Goal: Task Accomplishment & Management: Use online tool/utility

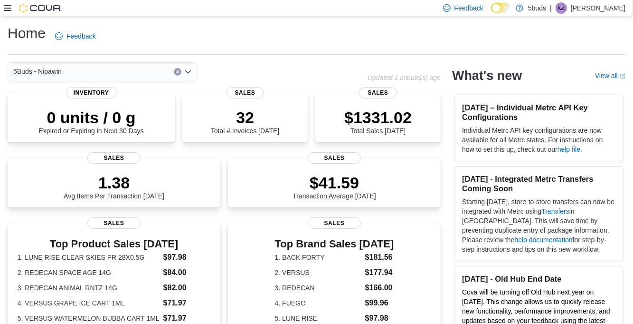
click at [6, 10] on icon at bounding box center [8, 8] width 8 height 6
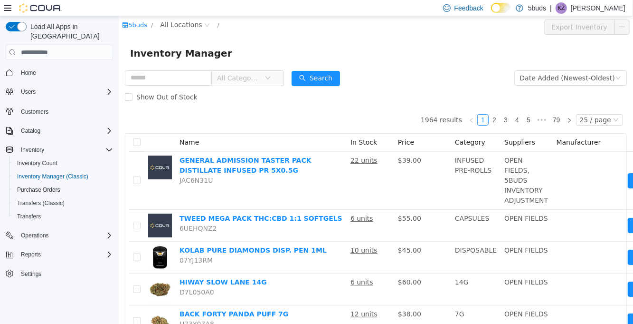
click at [260, 80] on span "All Categories" at bounding box center [238, 78] width 43 height 10
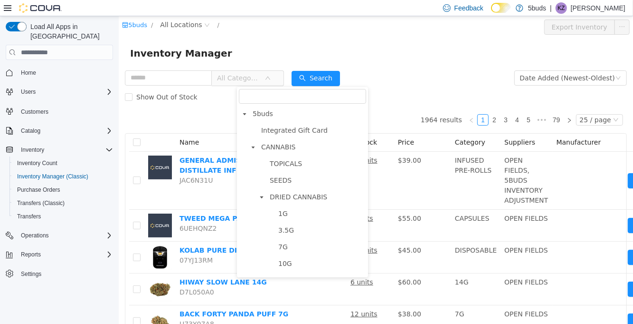
click at [285, 42] on div "Inventory Manager" at bounding box center [375, 53] width 515 height 30
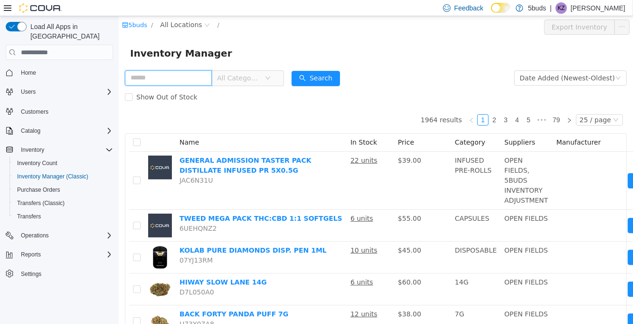
click at [179, 80] on input "text" at bounding box center [167, 77] width 87 height 15
click at [267, 55] on div "Inventory Manager" at bounding box center [376, 53] width 492 height 15
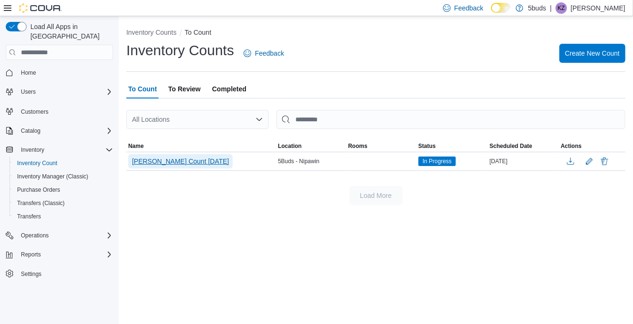
click at [186, 165] on span "[PERSON_NAME] Count [DATE]" at bounding box center [180, 161] width 97 height 10
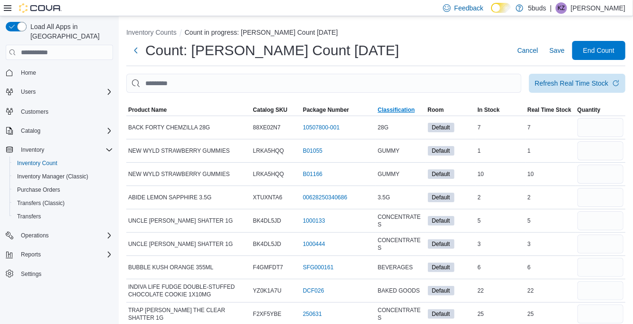
click at [400, 114] on span "Classification" at bounding box center [396, 110] width 37 height 8
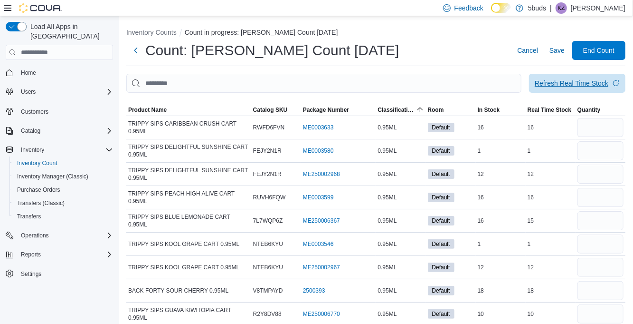
click at [575, 93] on span "Refresh Real Time Stock" at bounding box center [577, 83] width 85 height 19
click at [593, 88] on div "Refresh Real Time Stock" at bounding box center [572, 83] width 74 height 10
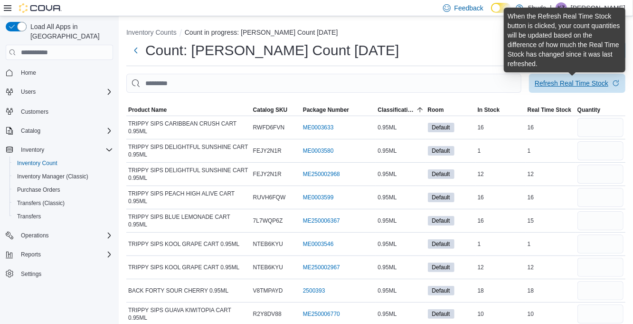
click at [582, 85] on div "Refresh Real Time Stock" at bounding box center [572, 83] width 74 height 10
click at [577, 86] on div "Refresh Real Time Stock" at bounding box center [572, 83] width 74 height 10
click at [443, 58] on div "Count: Nipawin Cannabis Count Aug 8th Cancel Save End Count" at bounding box center [375, 50] width 499 height 19
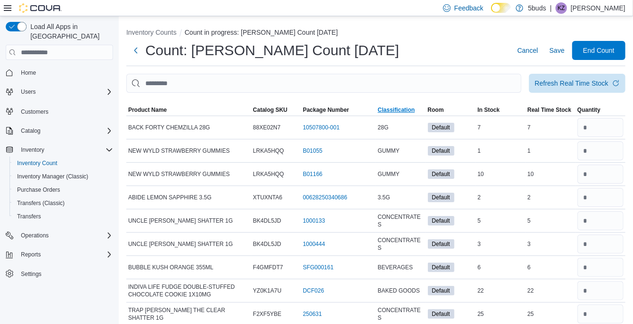
click at [398, 115] on span "Classification" at bounding box center [401, 109] width 50 height 11
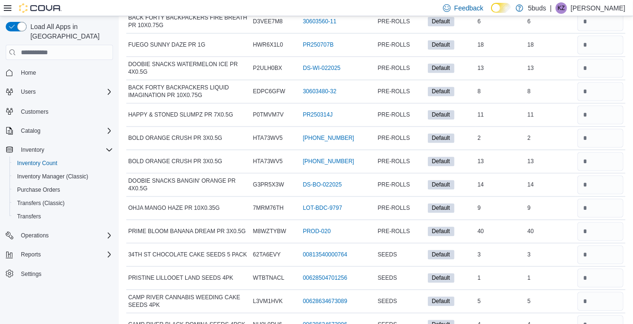
scroll to position [8769, 0]
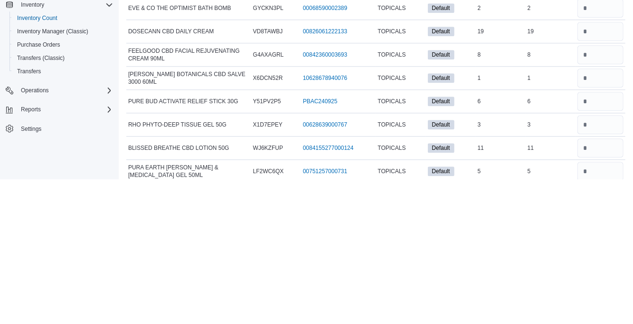
scroll to position [8799, 0]
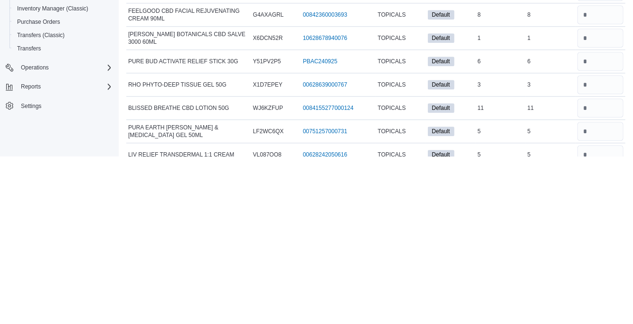
type input "*"
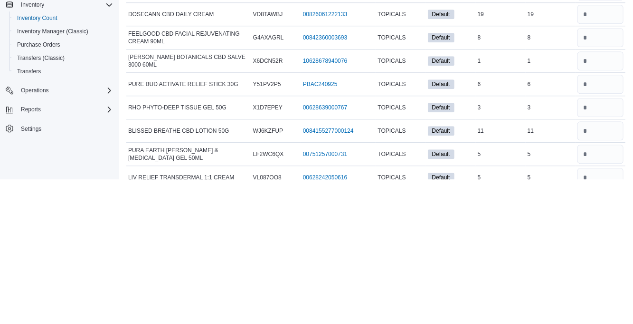
type input "*"
click at [595, 313] on input "number" at bounding box center [601, 322] width 46 height 19
type input "*"
click at [597, 289] on input "number" at bounding box center [601, 298] width 46 height 19
type input "*"
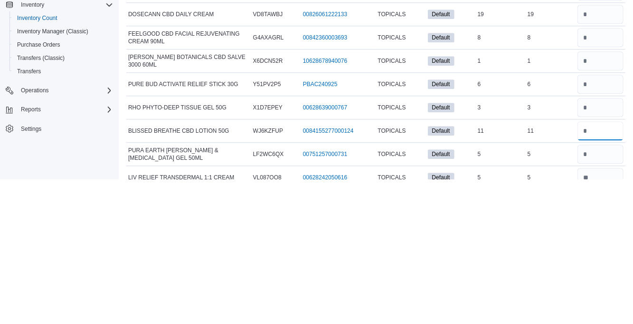
click at [593, 266] on input "number" at bounding box center [601, 275] width 46 height 19
click at [594, 243] on input "number" at bounding box center [601, 252] width 46 height 19
type input "*"
click at [596, 266] on input "number" at bounding box center [601, 275] width 46 height 19
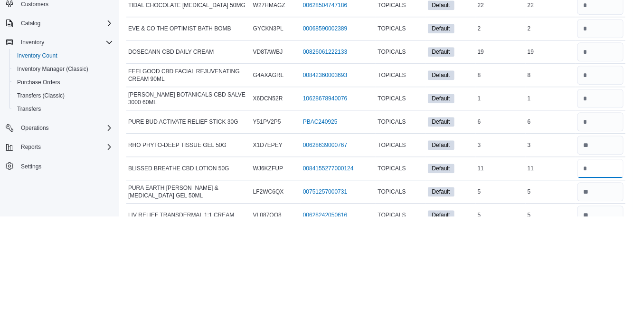
type input "**"
click at [604, 220] on input "number" at bounding box center [601, 229] width 46 height 19
type input "*"
click at [599, 196] on input "number" at bounding box center [601, 205] width 46 height 19
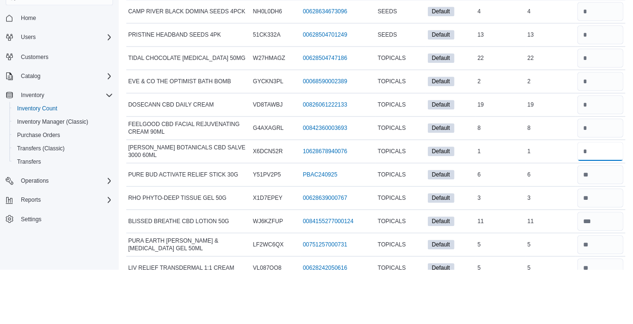
type input "*"
click at [598, 173] on input "number" at bounding box center [601, 182] width 46 height 19
type input "*"
click at [601, 150] on input "number" at bounding box center [601, 159] width 46 height 19
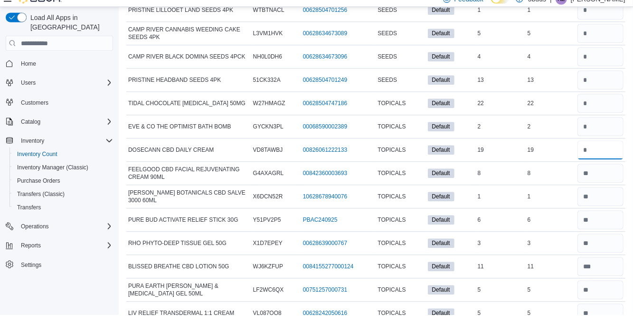
type input "**"
click at [602, 126] on input "number" at bounding box center [601, 135] width 46 height 19
type input "*"
click at [602, 103] on input "number" at bounding box center [601, 112] width 46 height 19
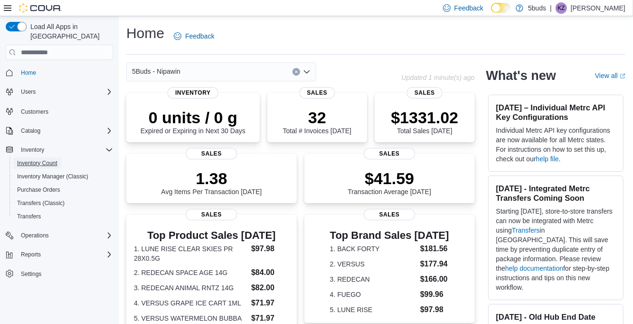
click at [36, 159] on span "Inventory Count" at bounding box center [37, 162] width 40 height 11
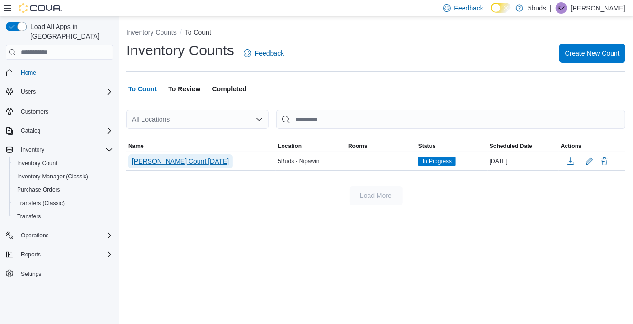
click at [188, 165] on span "Nipawin Cannabis Count Aug 8th" at bounding box center [180, 161] width 97 height 10
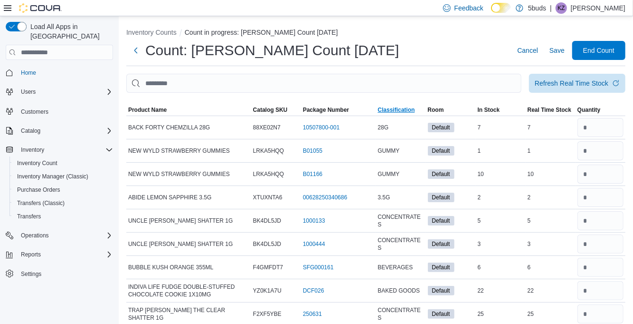
click at [401, 110] on span "Classification" at bounding box center [396, 110] width 37 height 8
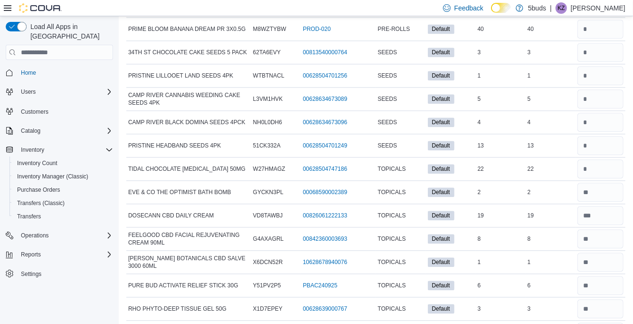
scroll to position [8769, 0]
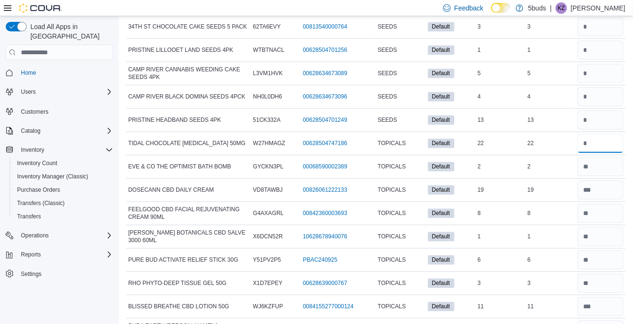
click at [602, 134] on input "number" at bounding box center [601, 143] width 46 height 19
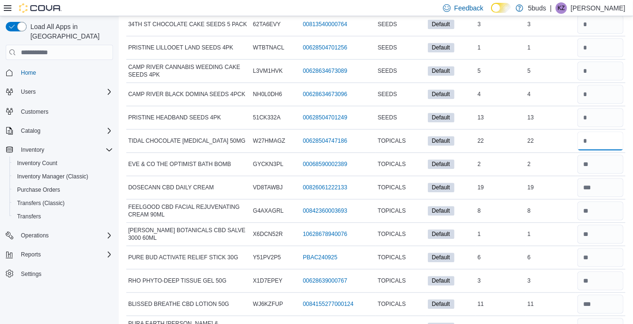
scroll to position [8784, 0]
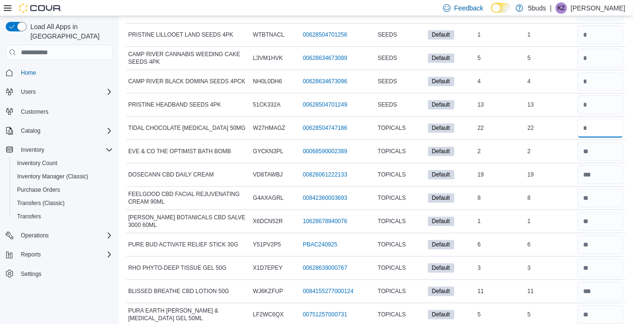
type input "**"
click at [608, 116] on div "**" at bounding box center [601, 127] width 50 height 23
click at [600, 95] on input "number" at bounding box center [601, 104] width 46 height 19
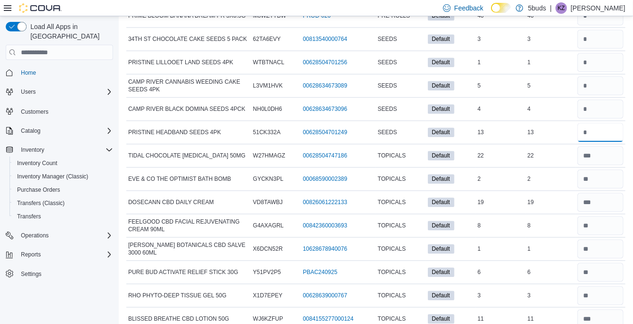
scroll to position [8751, 0]
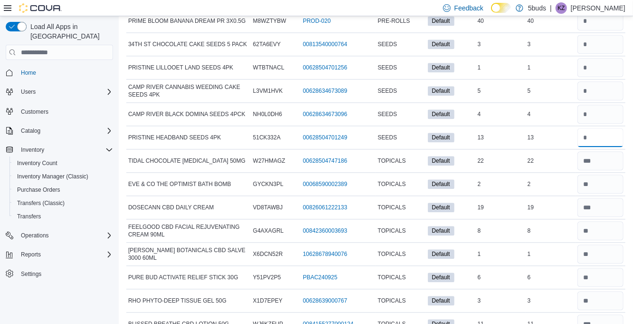
type input "**"
click at [606, 105] on input "number" at bounding box center [601, 114] width 46 height 19
type input "*"
click at [589, 81] on input "number" at bounding box center [601, 90] width 46 height 19
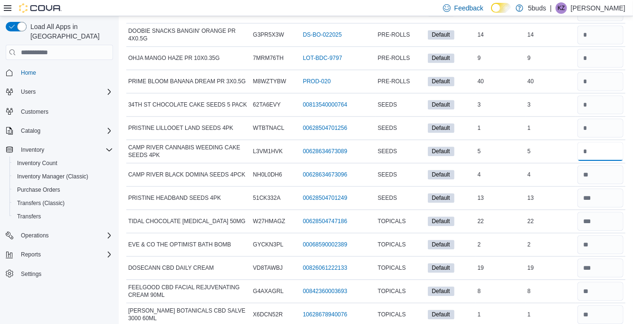
scroll to position [8688, 0]
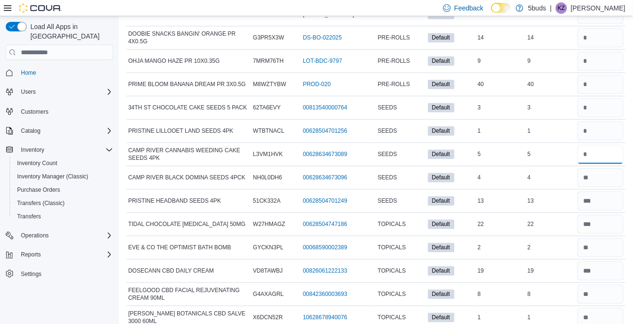
type input "*"
click at [592, 121] on input "number" at bounding box center [601, 130] width 46 height 19
type input "*"
click at [602, 98] on input "number" at bounding box center [601, 107] width 46 height 19
click at [595, 98] on input "number" at bounding box center [601, 107] width 46 height 19
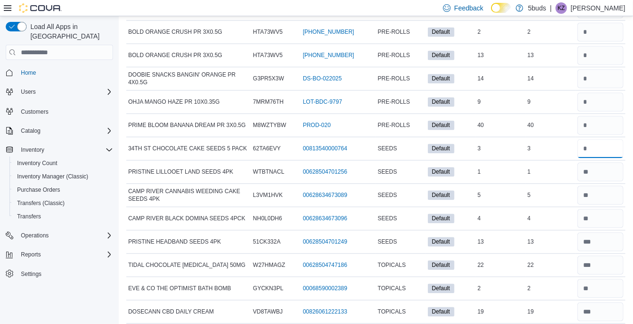
scroll to position [8646, 0]
type input "*"
click at [605, 117] on input "number" at bounding box center [601, 126] width 46 height 19
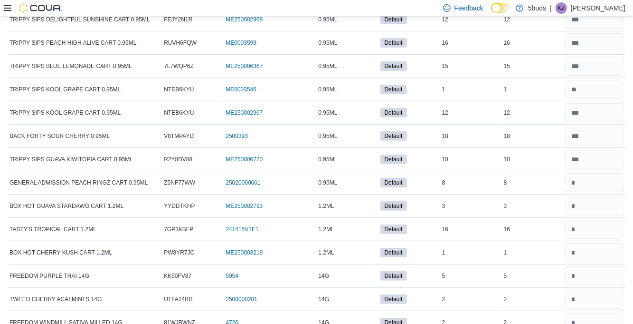
scroll to position [0, 0]
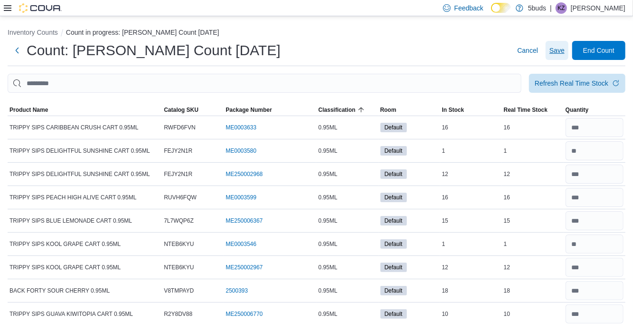
click at [556, 55] on span "Save" at bounding box center [557, 51] width 15 height 10
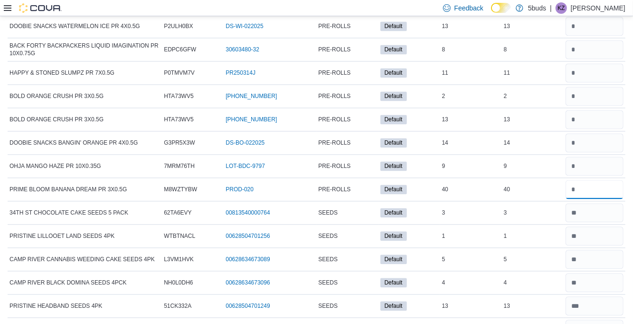
scroll to position [8573, 0]
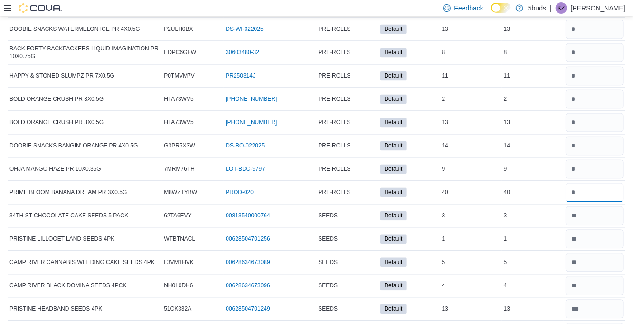
click at [594, 182] on input "number" at bounding box center [595, 191] width 58 height 19
type input "**"
click at [601, 159] on input "number" at bounding box center [595, 168] width 58 height 19
type input "*"
click at [592, 136] on input "number" at bounding box center [595, 145] width 58 height 19
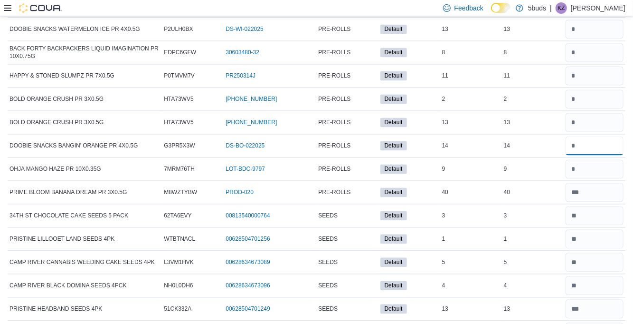
click at [593, 136] on input "number" at bounding box center [595, 145] width 58 height 19
type input "**"
click at [603, 113] on input "number" at bounding box center [595, 122] width 58 height 19
click at [597, 89] on input "number" at bounding box center [595, 98] width 58 height 19
type input "*"
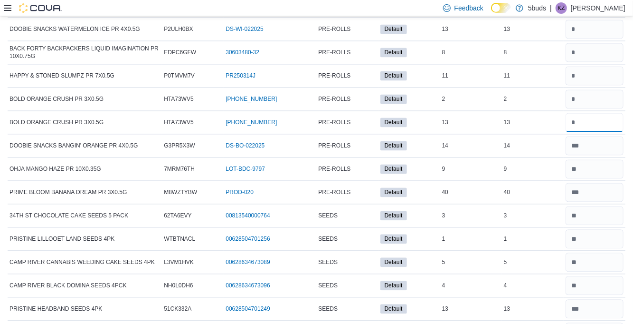
click at [593, 113] on input "number" at bounding box center [595, 122] width 58 height 19
click at [604, 113] on input "number" at bounding box center [595, 122] width 58 height 19
click at [593, 113] on input "number" at bounding box center [595, 122] width 58 height 19
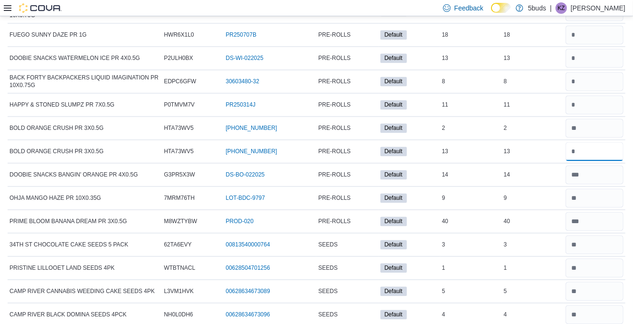
scroll to position [8540, 0]
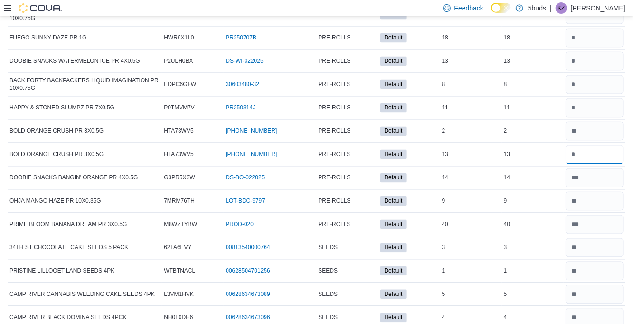
type input "**"
click at [592, 98] on input "number" at bounding box center [595, 107] width 58 height 19
click at [602, 98] on input "number" at bounding box center [595, 107] width 58 height 19
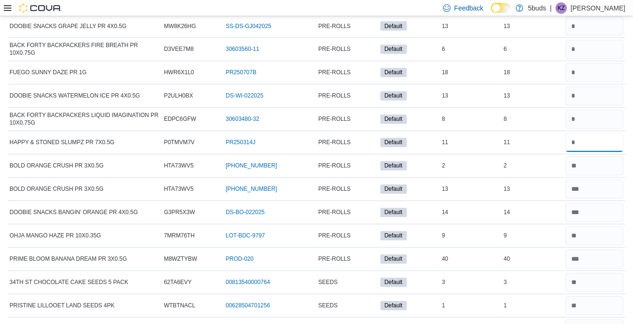
scroll to position [8498, 0]
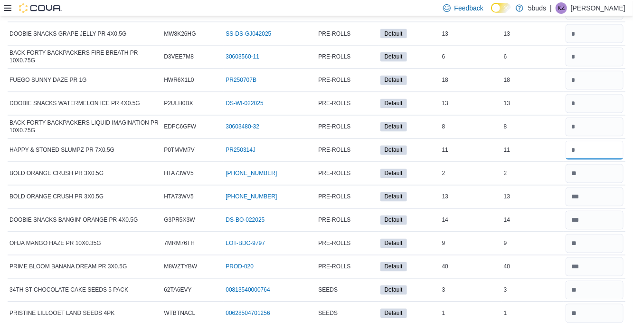
type input "**"
click at [599, 117] on input "number" at bounding box center [595, 126] width 58 height 19
type input "*"
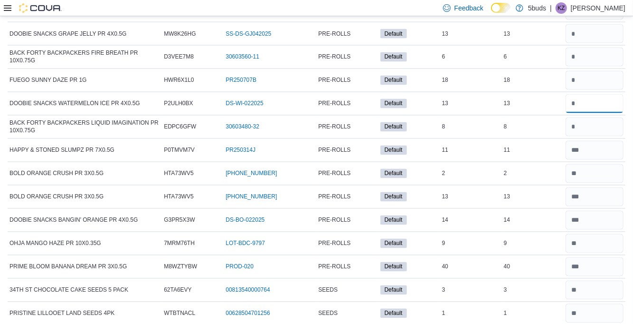
click at [596, 94] on input "number" at bounding box center [595, 103] width 58 height 19
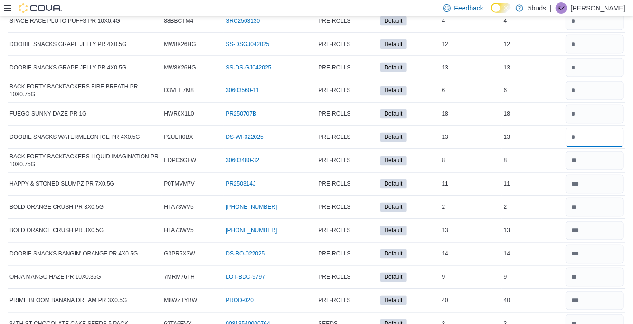
type input "**"
click at [599, 105] on input "number" at bounding box center [595, 114] width 58 height 19
type input "**"
click at [589, 103] on div "**" at bounding box center [595, 114] width 62 height 23
click at [598, 81] on input "number" at bounding box center [595, 90] width 58 height 19
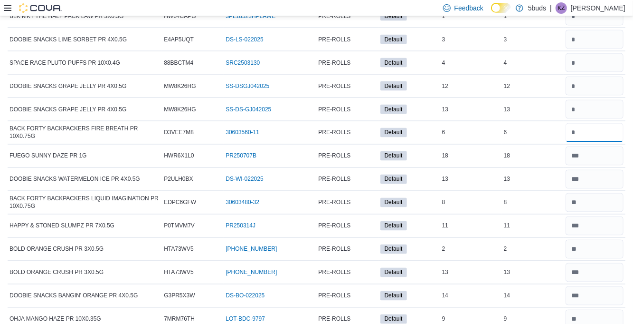
scroll to position [8422, 0]
type input "*"
click at [599, 100] on input "number" at bounding box center [595, 109] width 58 height 19
type input "**"
click at [595, 77] on input "number" at bounding box center [595, 86] width 58 height 19
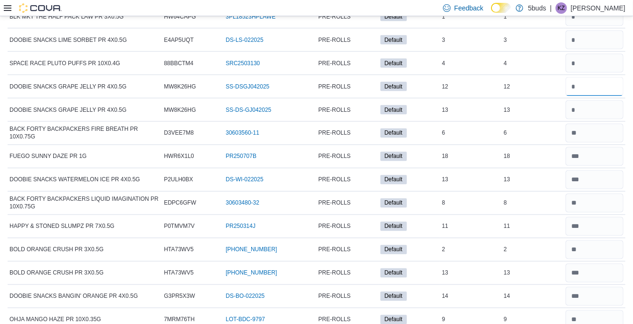
click at [592, 77] on input "number" at bounding box center [595, 86] width 58 height 19
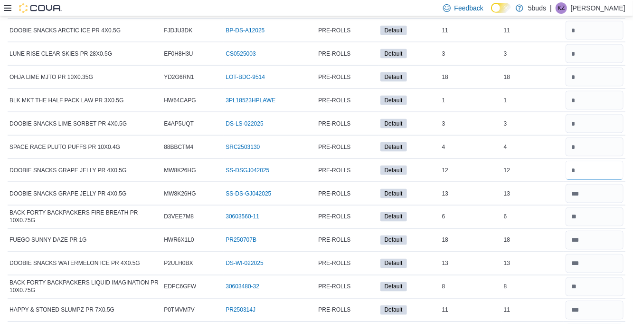
scroll to position [8338, 0]
type input "**"
click at [590, 138] on input "number" at bounding box center [595, 147] width 58 height 19
type input "*"
click at [586, 115] on input "number" at bounding box center [595, 124] width 58 height 19
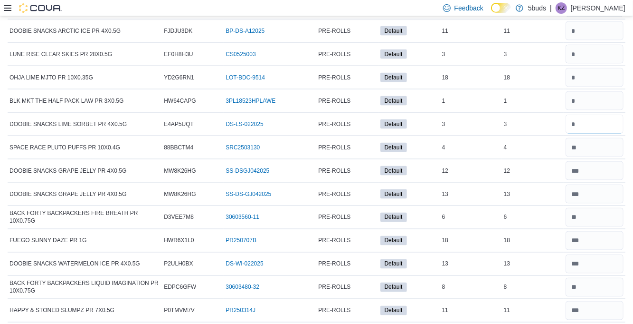
type input "*"
click at [586, 91] on input "number" at bounding box center [595, 100] width 58 height 19
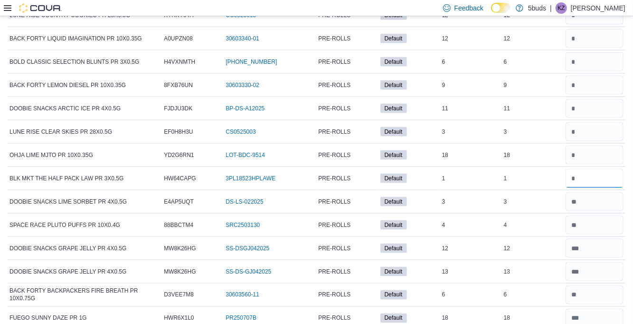
scroll to position [8260, 0]
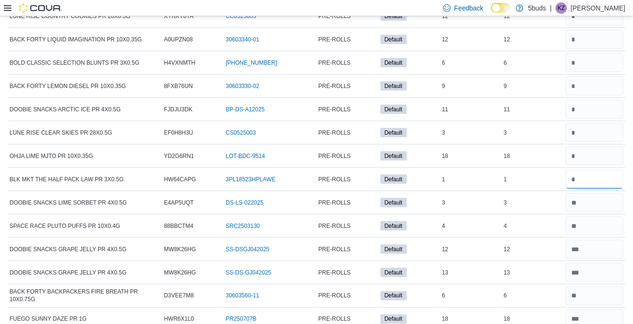
type input "*"
click at [600, 146] on input "number" at bounding box center [595, 155] width 58 height 19
type input "**"
click at [605, 123] on input "number" at bounding box center [595, 132] width 58 height 19
click at [590, 123] on input "number" at bounding box center [595, 132] width 58 height 19
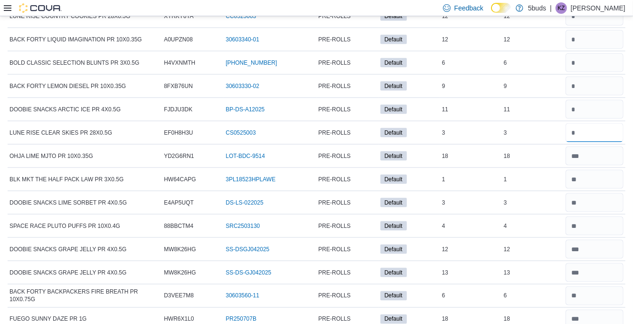
type input "*"
click at [594, 100] on input "number" at bounding box center [595, 109] width 58 height 19
click at [591, 100] on input "number" at bounding box center [595, 109] width 58 height 19
click at [591, 100] on input "**" at bounding box center [595, 109] width 58 height 19
type input "**"
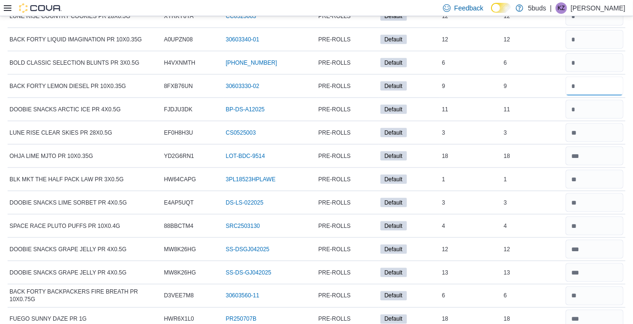
click at [598, 76] on input "number" at bounding box center [595, 85] width 58 height 19
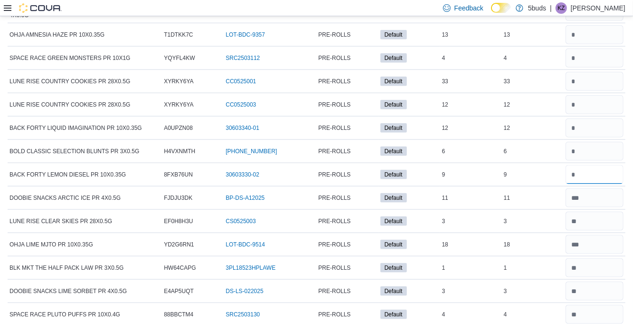
scroll to position [8171, 0]
type input "*"
click at [591, 142] on input "number" at bounding box center [595, 151] width 58 height 19
click at [595, 142] on input "number" at bounding box center [595, 151] width 58 height 19
type input "*"
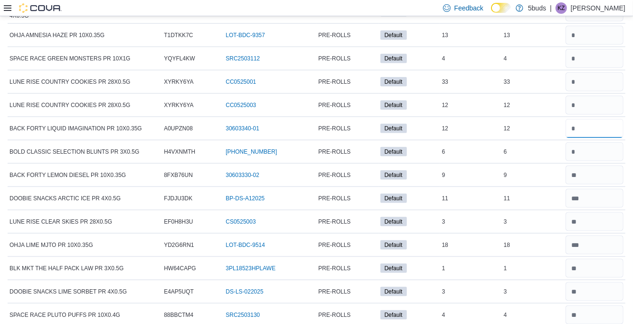
click at [593, 119] on input "number" at bounding box center [595, 128] width 58 height 19
type input "**"
click at [598, 72] on input "number" at bounding box center [595, 81] width 58 height 19
click at [593, 96] on input "number" at bounding box center [595, 105] width 58 height 19
type input "**"
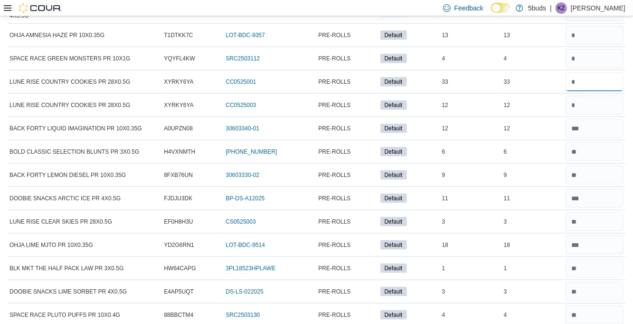
click at [602, 72] on input "number" at bounding box center [595, 81] width 58 height 19
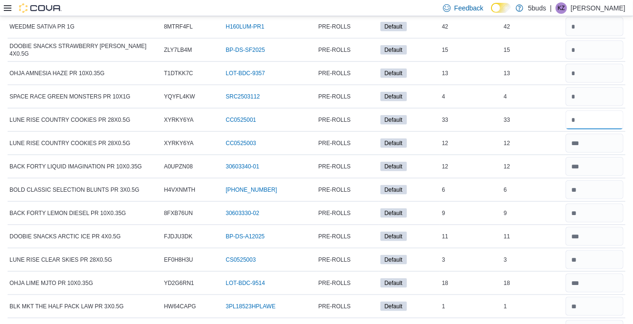
scroll to position [8132, 0]
type input "**"
click at [598, 87] on input "number" at bounding box center [595, 96] width 58 height 19
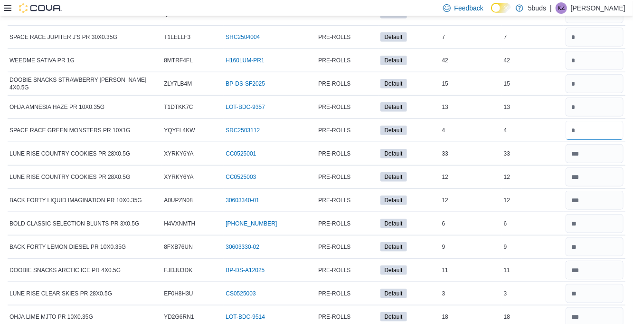
scroll to position [8098, 0]
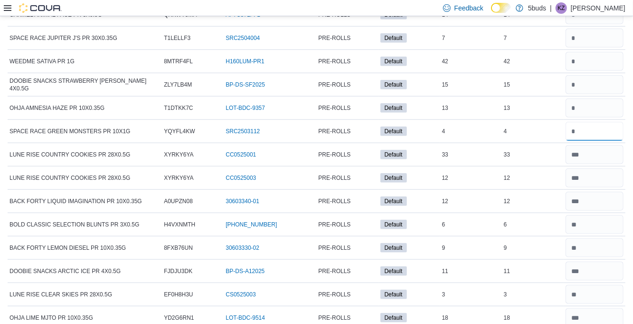
type input "*"
click at [596, 98] on input "number" at bounding box center [595, 107] width 58 height 19
type input "**"
click at [606, 75] on input "number" at bounding box center [595, 84] width 58 height 19
click at [600, 75] on input "number" at bounding box center [595, 84] width 58 height 19
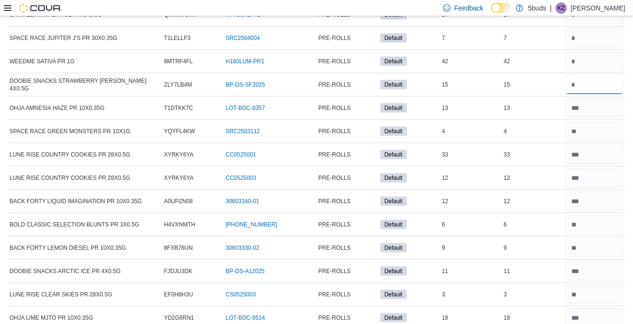
click at [612, 75] on input "number" at bounding box center [595, 84] width 58 height 19
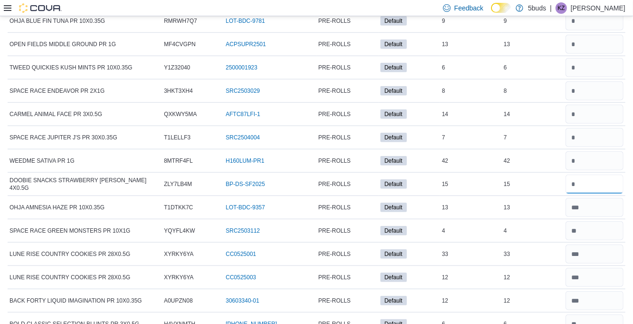
scroll to position [7992, 0]
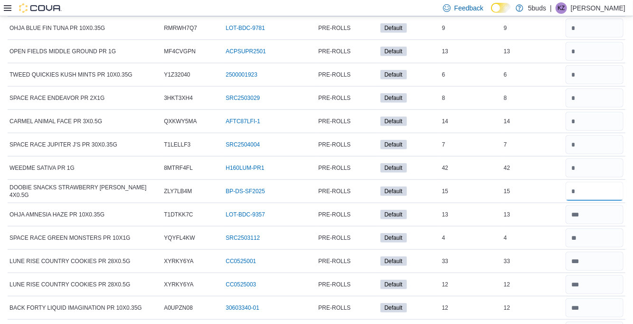
type input "**"
click at [594, 158] on input "number" at bounding box center [595, 167] width 58 height 19
click at [595, 158] on input "number" at bounding box center [595, 167] width 58 height 19
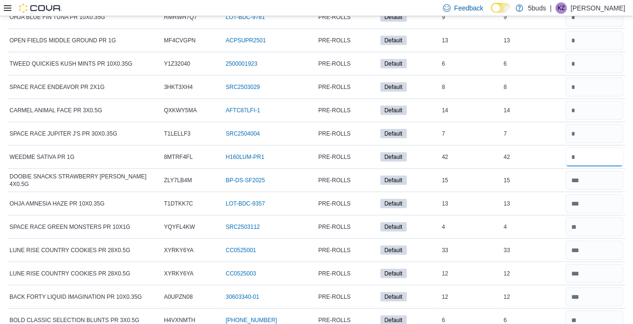
scroll to position [8002, 0]
click at [604, 148] on input "number" at bounding box center [595, 157] width 58 height 19
type input "**"
click at [585, 124] on input "number" at bounding box center [595, 133] width 58 height 19
type input "*"
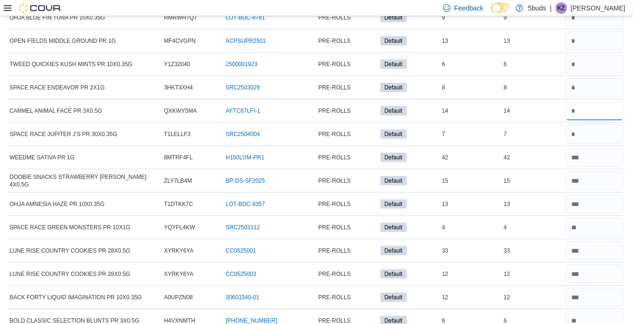
click at [602, 101] on input "number" at bounding box center [595, 110] width 58 height 19
type input "**"
click at [610, 78] on input "number" at bounding box center [595, 87] width 58 height 19
click at [600, 99] on div "**" at bounding box center [595, 110] width 62 height 23
click at [596, 78] on input "number" at bounding box center [595, 87] width 58 height 19
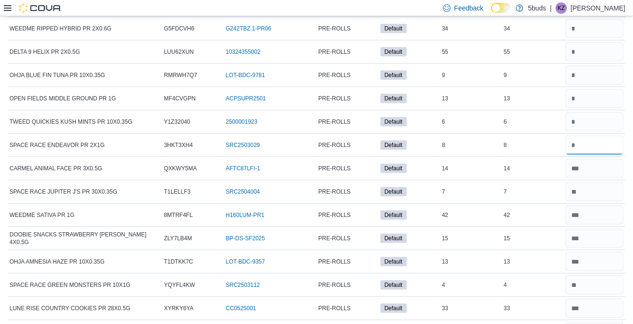
scroll to position [7941, 0]
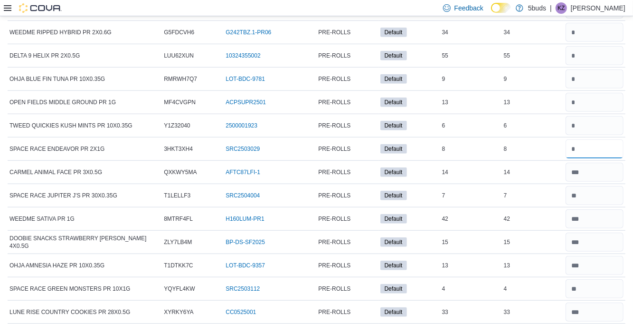
click at [599, 139] on input "*" at bounding box center [595, 148] width 58 height 19
type input "*"
click at [595, 116] on input "number" at bounding box center [595, 125] width 58 height 19
click at [589, 116] on input "number" at bounding box center [595, 125] width 58 height 19
click at [583, 116] on input "number" at bounding box center [595, 125] width 58 height 19
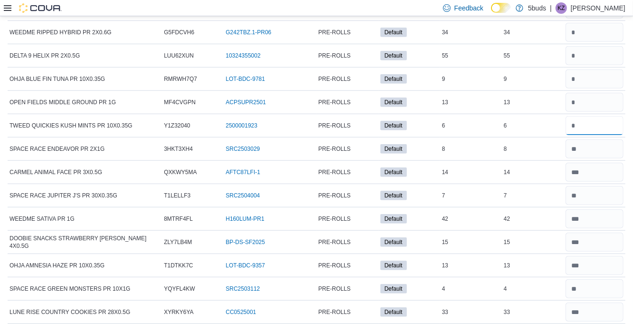
type input "*"
click at [588, 93] on input "number" at bounding box center [595, 102] width 58 height 19
click at [593, 93] on input "number" at bounding box center [595, 102] width 58 height 19
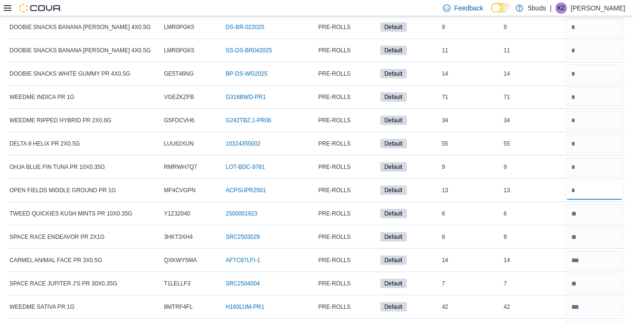
scroll to position [7852, 0]
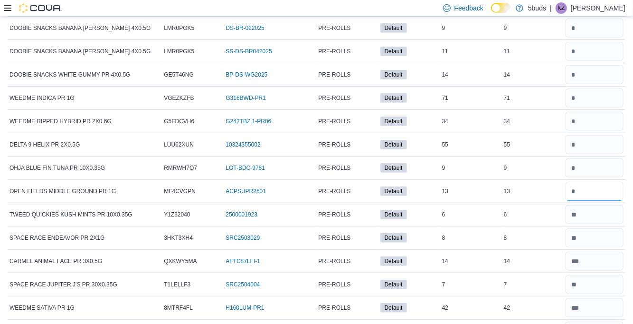
type input "**"
click at [600, 158] on input "number" at bounding box center [595, 167] width 58 height 19
type input "*"
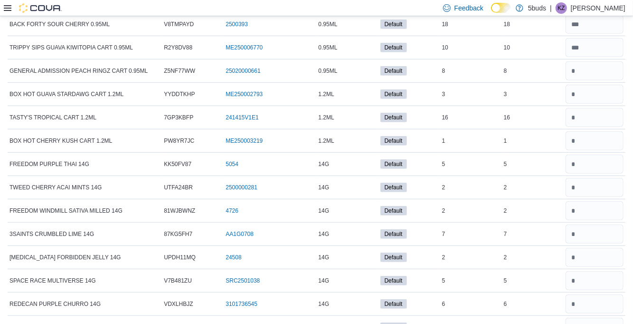
scroll to position [0, 0]
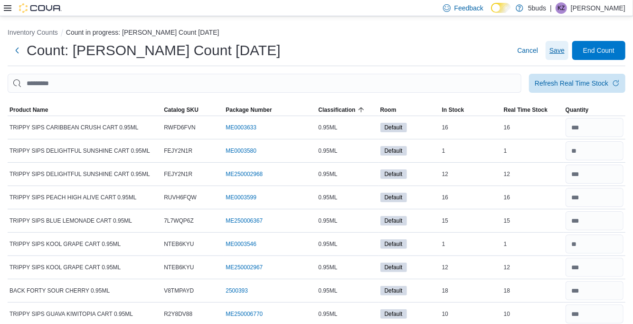
click at [553, 53] on span "Save" at bounding box center [557, 51] width 15 height 10
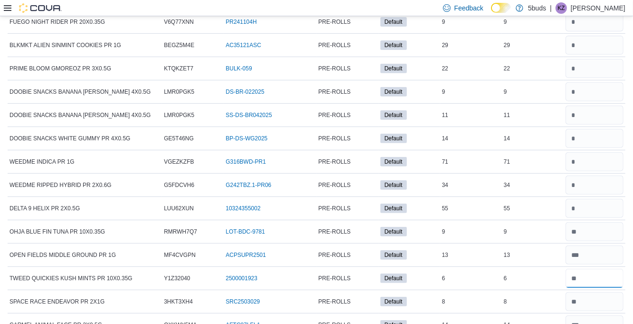
scroll to position [7787, 0]
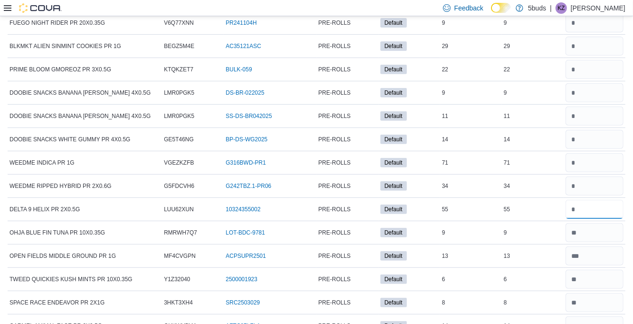
click at [594, 200] on input "number" at bounding box center [595, 209] width 58 height 19
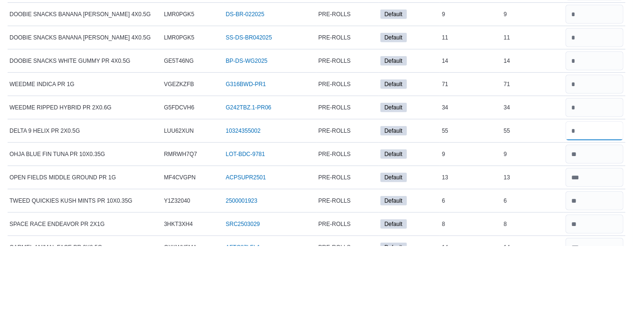
type input "**"
click at [594, 176] on input "number" at bounding box center [595, 185] width 58 height 19
type input "**"
click at [595, 153] on input "number" at bounding box center [595, 162] width 58 height 19
click at [592, 153] on input "number" at bounding box center [595, 162] width 58 height 19
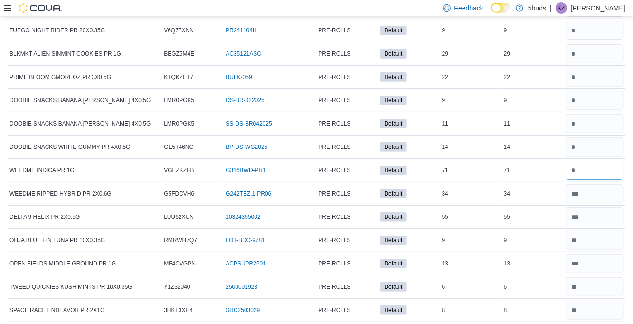
scroll to position [7776, 0]
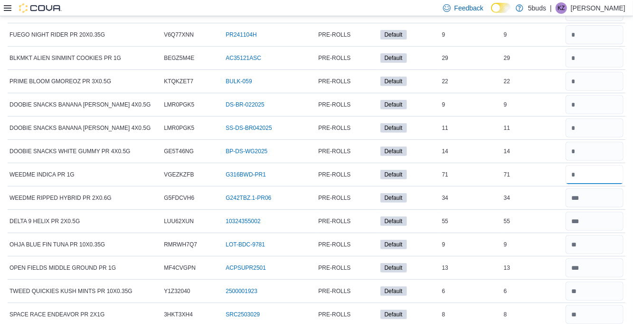
type input "**"
click at [599, 142] on input "number" at bounding box center [595, 151] width 58 height 19
type input "**"
click at [608, 118] on input "number" at bounding box center [595, 127] width 58 height 19
click at [597, 118] on input "**" at bounding box center [595, 127] width 58 height 19
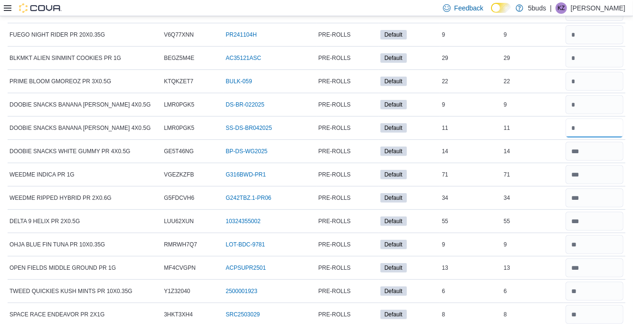
type input "**"
click at [602, 95] on input "number" at bounding box center [595, 104] width 58 height 19
click at [590, 95] on input "number" at bounding box center [595, 104] width 58 height 19
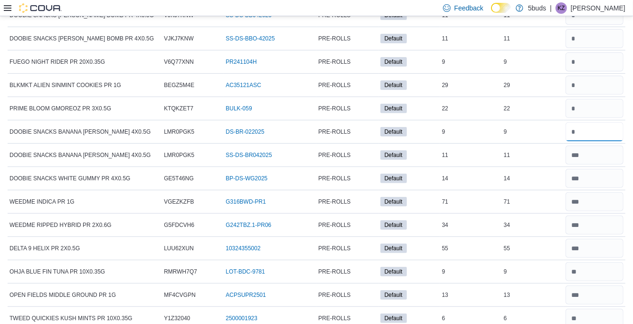
scroll to position [7748, 0]
type input "*"
click at [592, 121] on div "*" at bounding box center [595, 132] width 62 height 23
click at [595, 99] on input "number" at bounding box center [595, 108] width 58 height 19
type input "**"
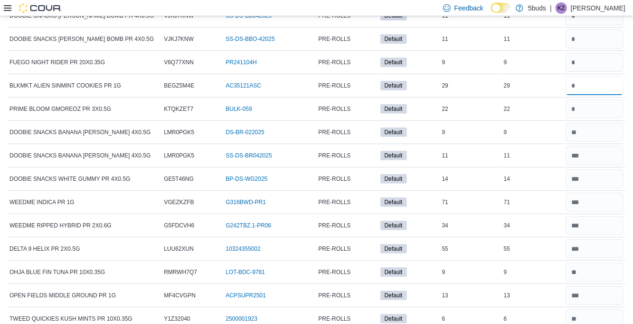
click at [595, 76] on input "number" at bounding box center [595, 85] width 58 height 19
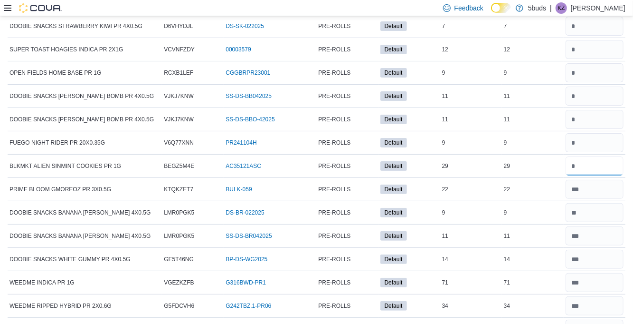
scroll to position [7666, 0]
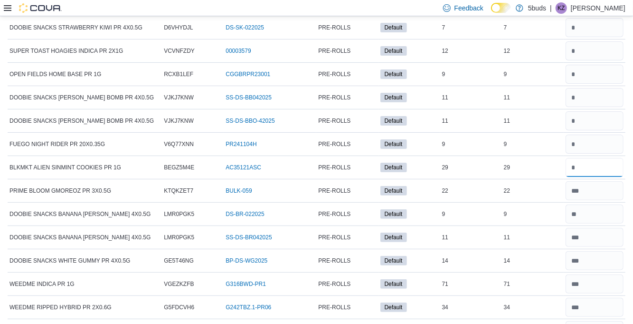
type input "**"
click at [599, 134] on input "number" at bounding box center [595, 143] width 58 height 19
click at [592, 134] on input "number" at bounding box center [595, 143] width 58 height 19
type input "*"
click at [598, 111] on input "number" at bounding box center [595, 120] width 58 height 19
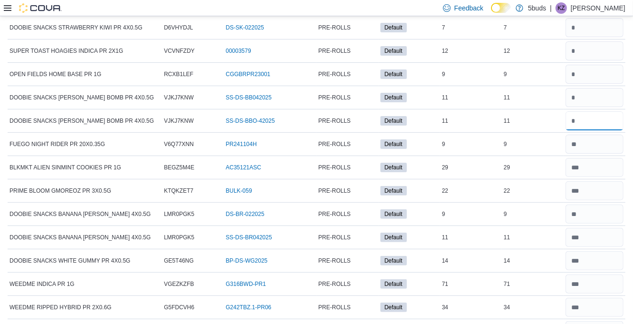
click at [598, 111] on input "number" at bounding box center [595, 120] width 58 height 19
type input "**"
click at [586, 88] on input "number" at bounding box center [595, 97] width 58 height 19
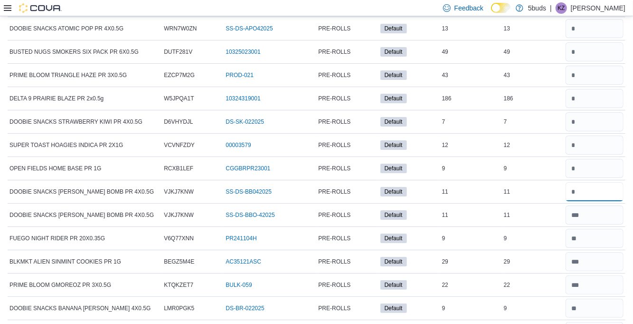
scroll to position [7571, 0]
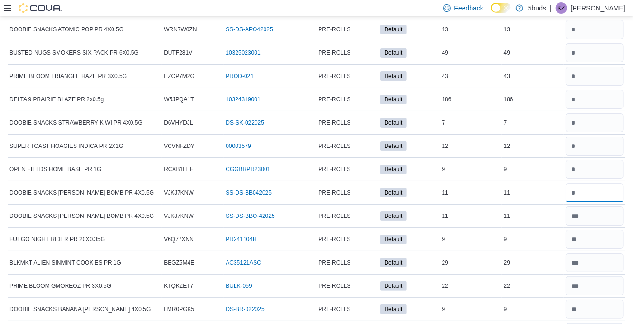
type input "**"
click at [604, 160] on input "number" at bounding box center [595, 169] width 58 height 19
click at [592, 160] on input "number" at bounding box center [595, 169] width 58 height 19
type input "*"
click at [593, 136] on input "number" at bounding box center [595, 145] width 58 height 19
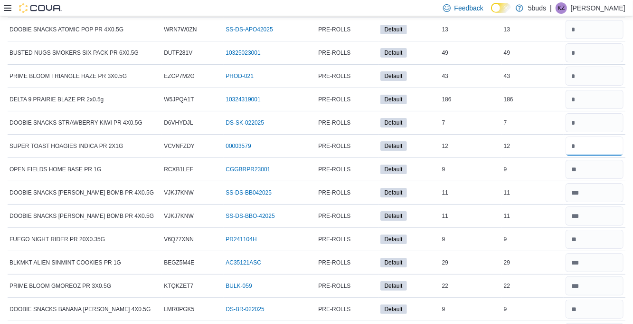
type input "**"
click at [587, 113] on input "number" at bounding box center [595, 122] width 58 height 19
type input "*"
click at [589, 111] on div "*" at bounding box center [595, 122] width 62 height 23
click at [585, 90] on input "number" at bounding box center [595, 99] width 58 height 19
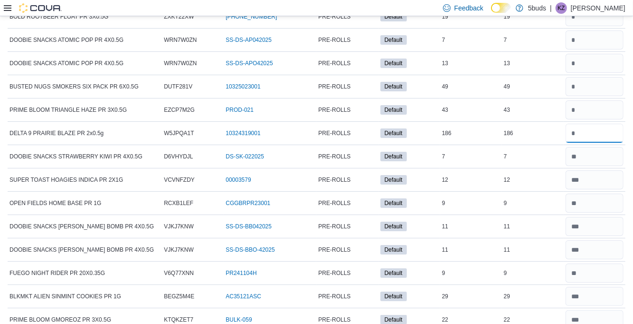
scroll to position [7536, 0]
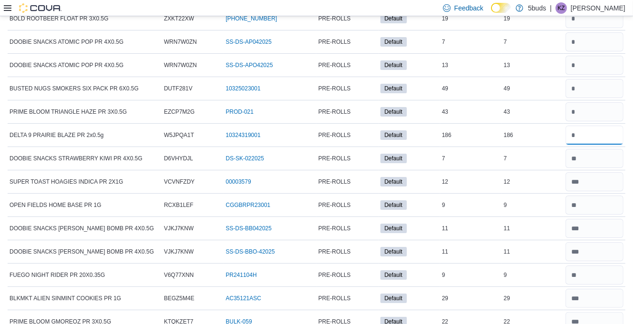
type input "***"
click at [592, 102] on input "number" at bounding box center [595, 111] width 58 height 19
click at [579, 102] on input "number" at bounding box center [595, 111] width 58 height 19
click at [590, 102] on input "**" at bounding box center [595, 111] width 58 height 19
type input "**"
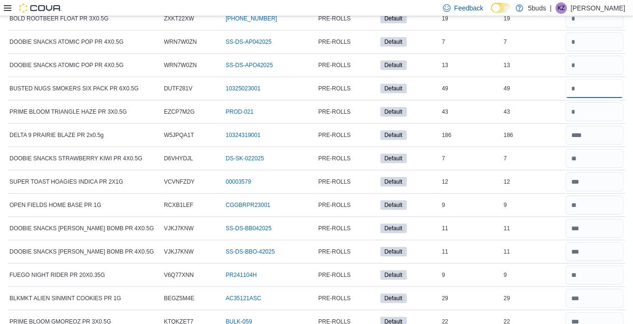
click at [594, 79] on input "number" at bounding box center [595, 88] width 58 height 19
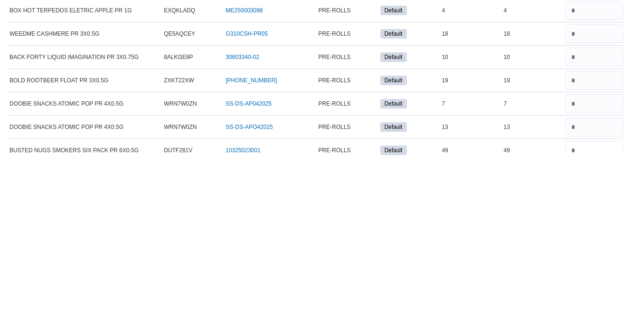
scroll to position [7307, 0]
type input "**"
click at [595, 285] on input "number" at bounding box center [595, 294] width 58 height 19
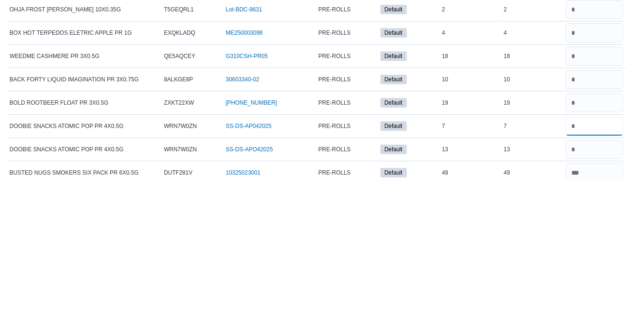
click at [595, 261] on input "number" at bounding box center [595, 270] width 58 height 19
click at [592, 285] on input "number" at bounding box center [595, 294] width 58 height 19
type input "**"
click at [585, 261] on input "number" at bounding box center [595, 270] width 58 height 19
click at [593, 261] on input "number" at bounding box center [595, 270] width 58 height 19
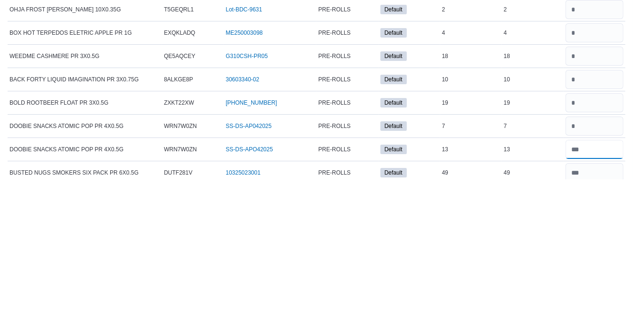
click at [595, 285] on input "number" at bounding box center [595, 294] width 58 height 19
click at [591, 261] on input "number" at bounding box center [595, 270] width 58 height 19
type input "*"
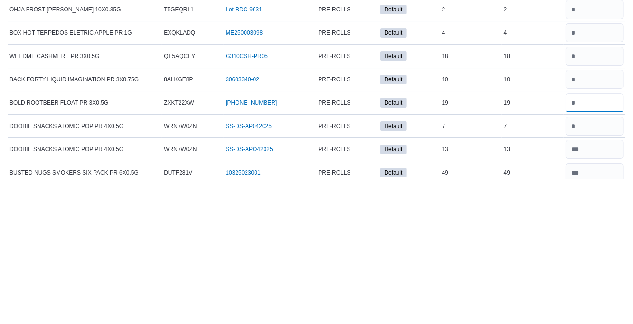
click at [589, 238] on input "number" at bounding box center [595, 247] width 58 height 19
type input "*"
type input "**"
click at [592, 215] on input "number" at bounding box center [595, 224] width 58 height 19
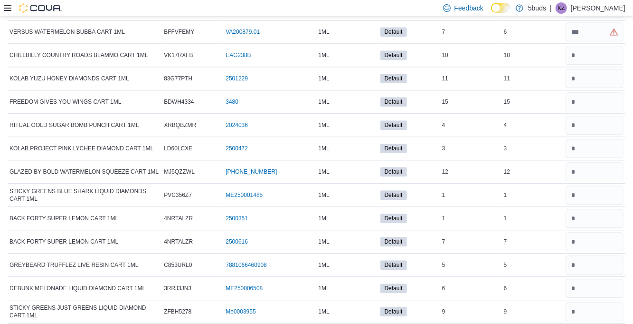
scroll to position [0, 0]
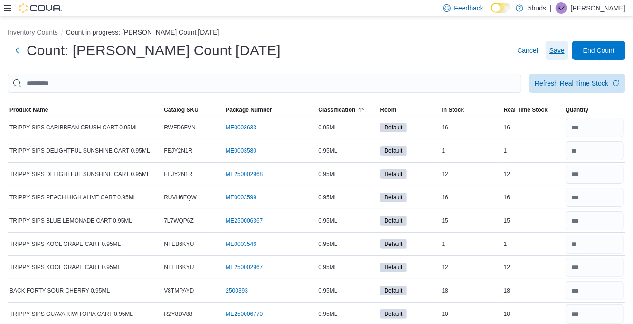
click at [553, 55] on span "Save" at bounding box center [557, 51] width 15 height 10
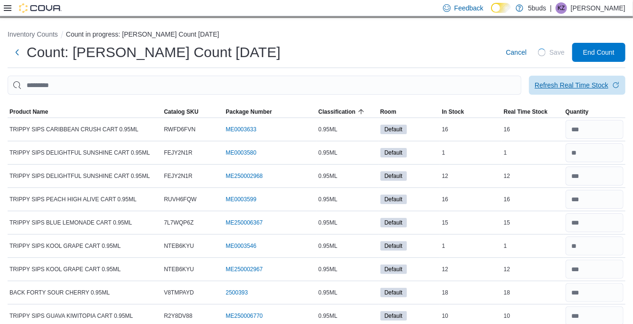
click at [579, 88] on div "Refresh Real Time Stock" at bounding box center [572, 85] width 74 height 10
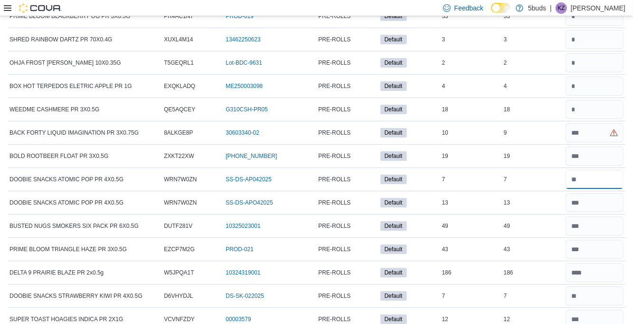
scroll to position [7397, 0]
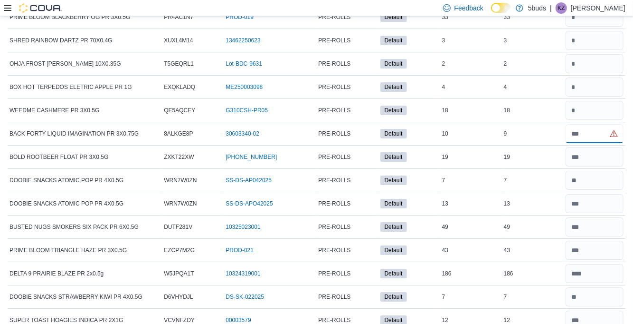
click at [588, 124] on input "number" at bounding box center [595, 133] width 58 height 19
type input "*"
click at [593, 101] on input "number" at bounding box center [595, 110] width 58 height 19
click at [589, 101] on input "number" at bounding box center [595, 110] width 58 height 19
type input "**"
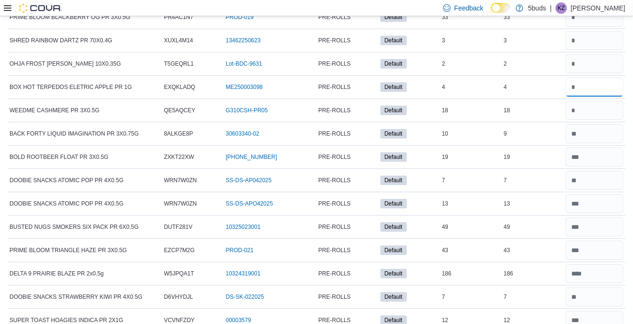
click at [595, 77] on input "number" at bounding box center [595, 86] width 58 height 19
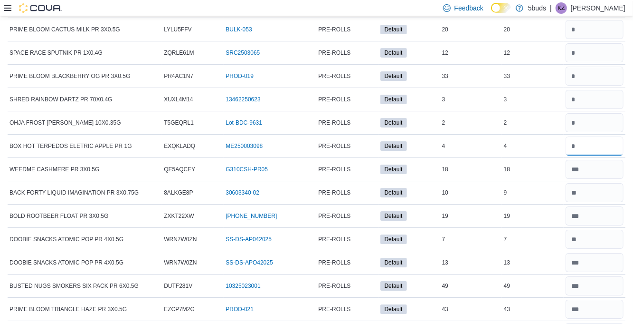
scroll to position [7335, 0]
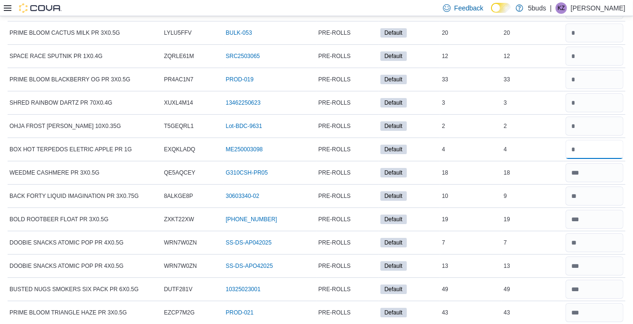
type input "*"
click at [604, 116] on input "number" at bounding box center [595, 125] width 58 height 19
type input "*"
click at [596, 93] on input "number" at bounding box center [595, 102] width 58 height 19
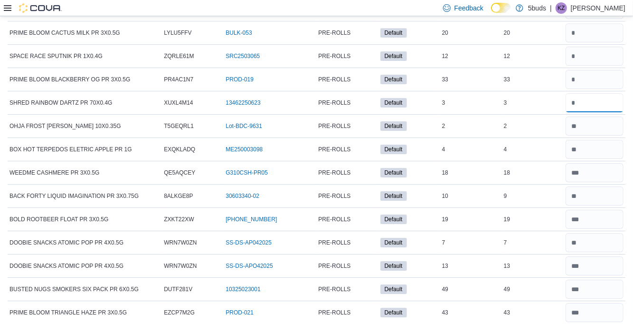
type input "*"
click at [597, 70] on input "number" at bounding box center [595, 79] width 58 height 19
click at [587, 70] on input "number" at bounding box center [595, 79] width 58 height 19
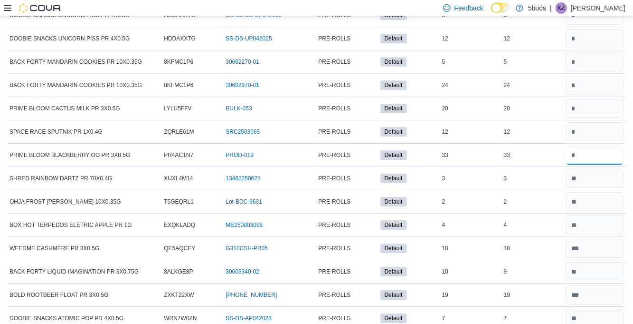
scroll to position [7253, 0]
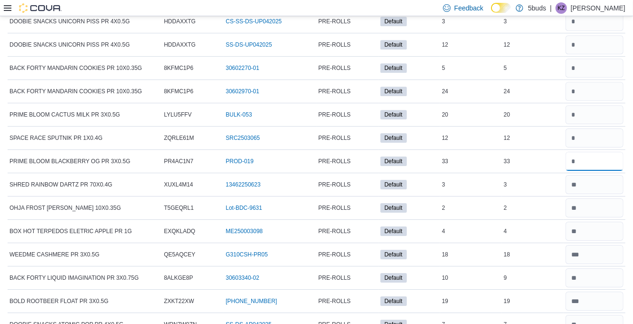
type input "**"
click at [597, 128] on input "number" at bounding box center [595, 137] width 58 height 19
click at [592, 128] on input "number" at bounding box center [595, 137] width 58 height 19
type input "**"
click at [596, 105] on input "number" at bounding box center [595, 114] width 58 height 19
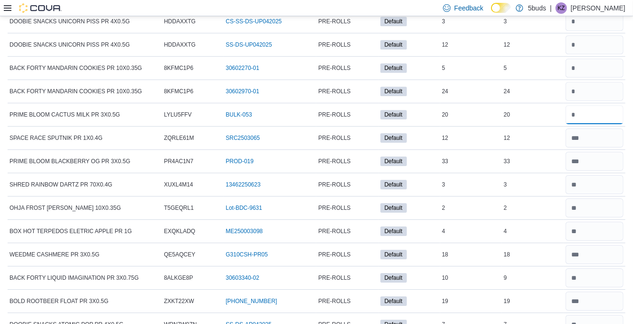
click at [592, 105] on input "number" at bounding box center [595, 114] width 58 height 19
type input "**"
click at [594, 82] on input "number" at bounding box center [595, 91] width 58 height 19
click at [589, 82] on input "number" at bounding box center [595, 91] width 58 height 19
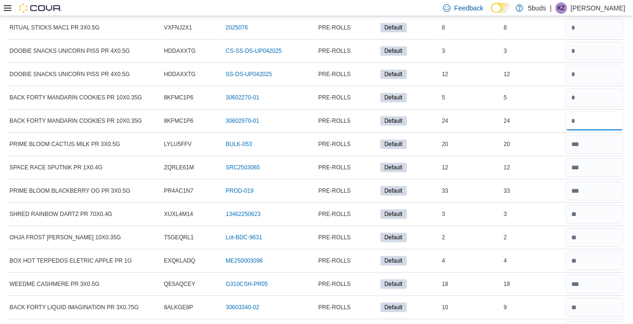
scroll to position [7223, 0]
click at [589, 88] on input "number" at bounding box center [595, 97] width 58 height 19
type input "*"
click at [595, 112] on input "number" at bounding box center [595, 121] width 58 height 19
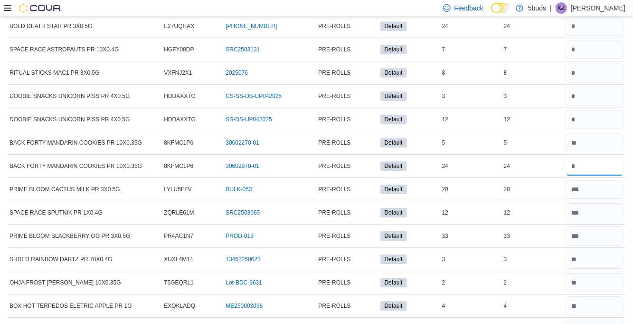
scroll to position [7176, 0]
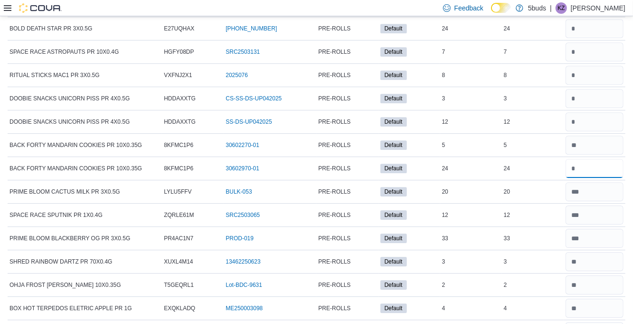
type input "**"
click at [595, 112] on input "number" at bounding box center [595, 121] width 58 height 19
click at [584, 112] on input "number" at bounding box center [595, 121] width 58 height 19
type input "**"
click at [593, 89] on input "number" at bounding box center [595, 98] width 58 height 19
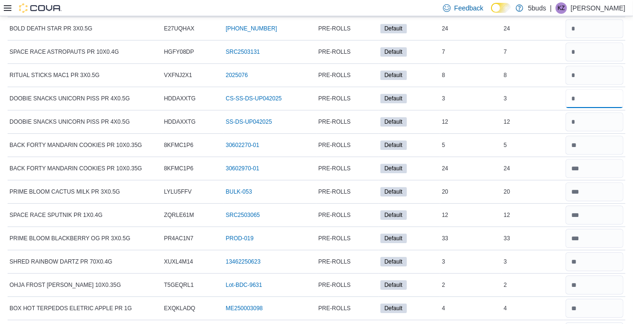
type input "*"
click at [592, 66] on input "number" at bounding box center [595, 75] width 58 height 19
click at [364, 139] on div "PRE-ROLLS" at bounding box center [347, 144] width 62 height 11
click at [588, 66] on input "number" at bounding box center [595, 75] width 58 height 19
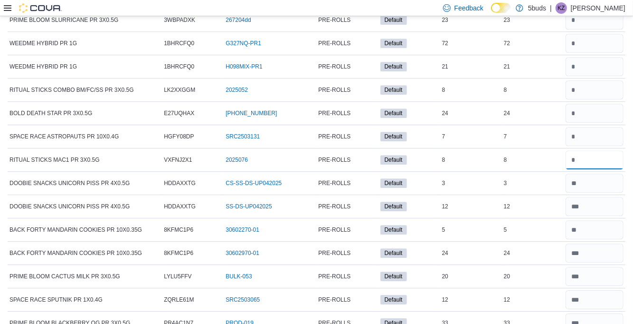
scroll to position [7091, 0]
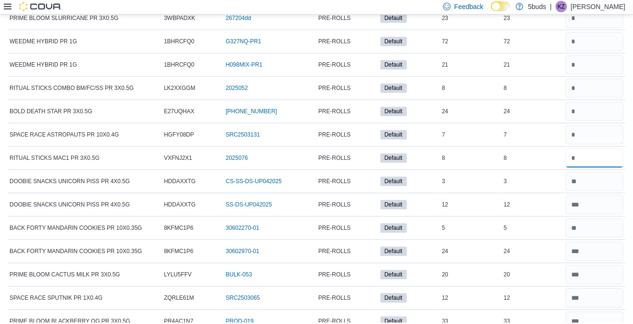
type input "*"
click at [593, 127] on input "number" at bounding box center [595, 136] width 58 height 19
click at [586, 127] on input "number" at bounding box center [595, 136] width 58 height 19
type input "*"
click at [594, 104] on input "number" at bounding box center [595, 113] width 58 height 19
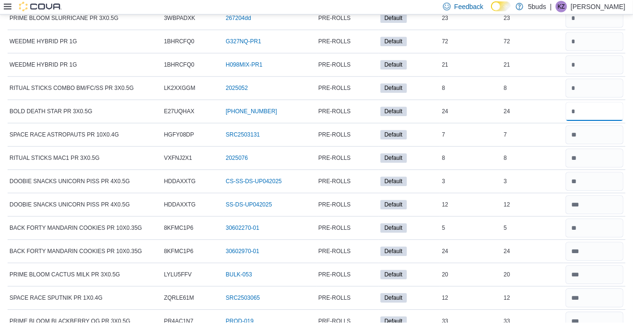
type input "**"
click at [598, 78] on div at bounding box center [595, 89] width 62 height 23
click at [600, 104] on input "number" at bounding box center [595, 113] width 58 height 19
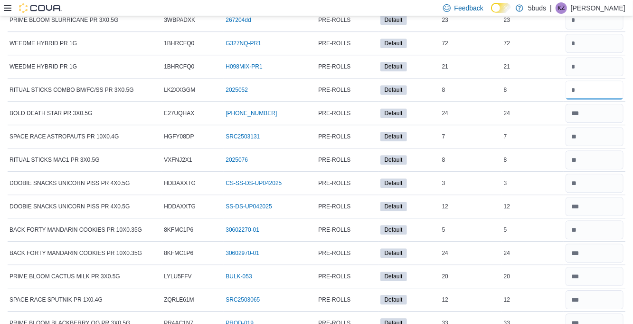
click at [585, 80] on input "number" at bounding box center [595, 89] width 58 height 19
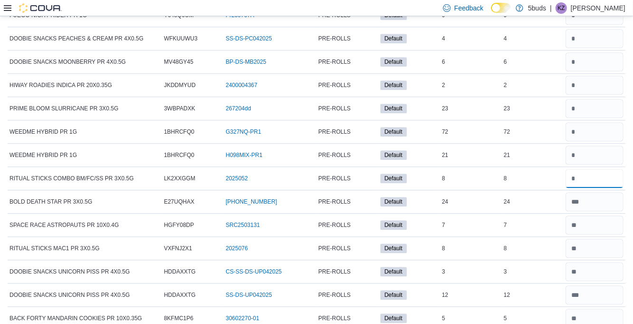
scroll to position [7003, 0]
type input "*"
click at [588, 167] on div "*" at bounding box center [595, 178] width 62 height 23
click at [596, 146] on input "number" at bounding box center [595, 155] width 58 height 19
type input "**"
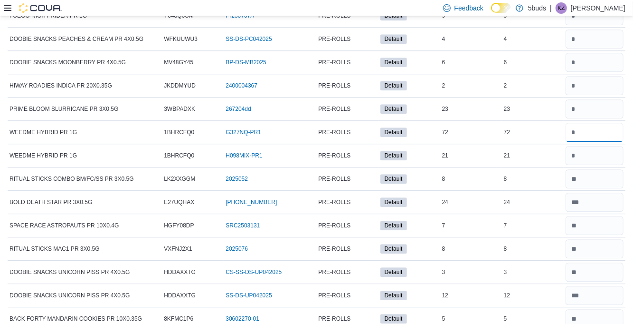
click at [596, 123] on input "number" at bounding box center [595, 132] width 58 height 19
click at [601, 123] on input "number" at bounding box center [595, 132] width 58 height 19
type input "**"
click at [576, 97] on div at bounding box center [595, 108] width 62 height 23
click at [593, 99] on input "number" at bounding box center [595, 108] width 58 height 19
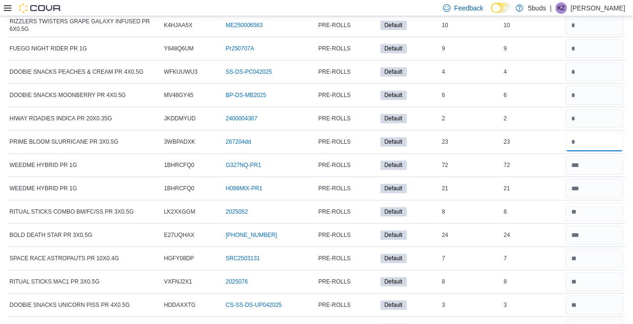
scroll to position [6969, 0]
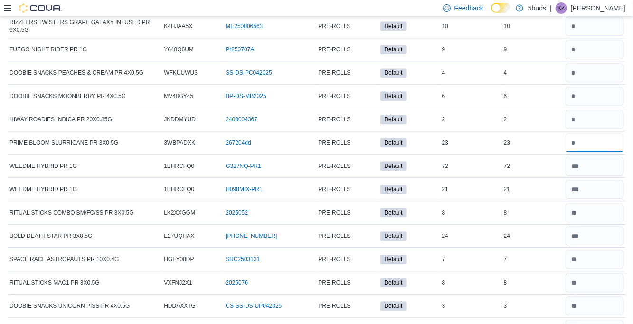
type input "**"
click at [594, 110] on input "number" at bounding box center [595, 119] width 58 height 19
click at [586, 110] on input "number" at bounding box center [595, 119] width 58 height 19
type input "*"
click at [595, 86] on input "number" at bounding box center [595, 95] width 58 height 19
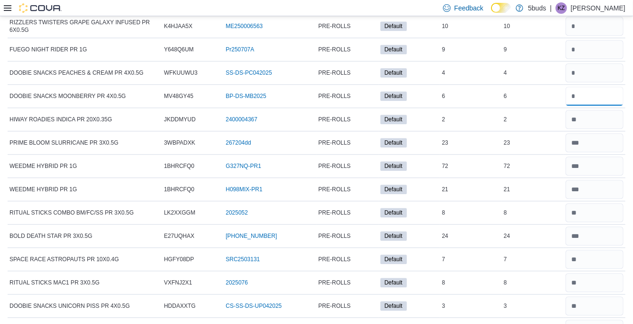
type input "*"
click at [585, 63] on input "number" at bounding box center [595, 72] width 58 height 19
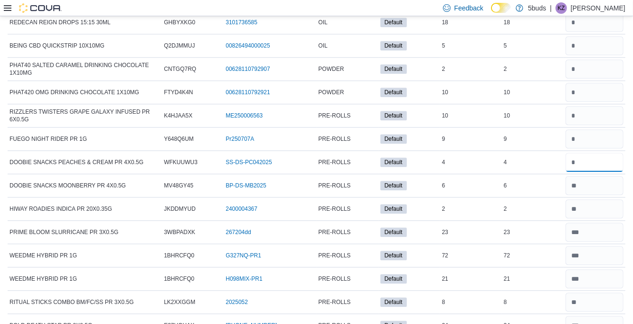
scroll to position [6877, 0]
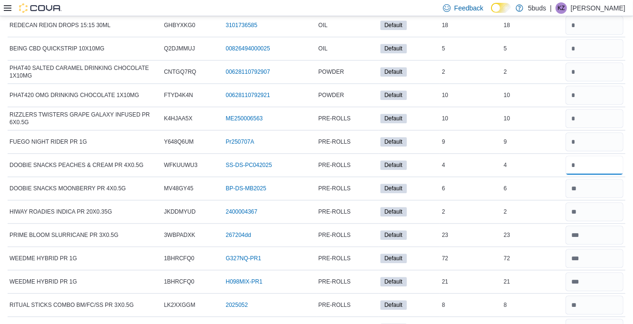
type input "*"
click at [591, 132] on input "number" at bounding box center [595, 141] width 58 height 19
type input "*"
click at [591, 109] on input "number" at bounding box center [595, 118] width 58 height 19
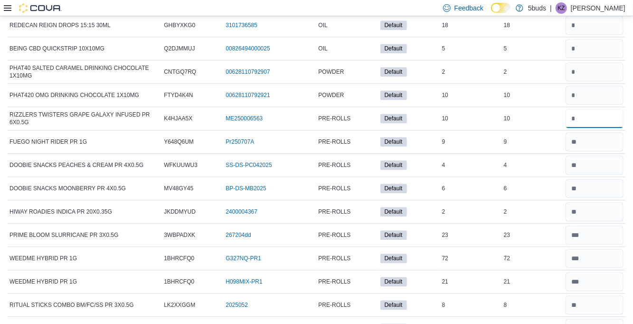
click at [591, 109] on input "number" at bounding box center [595, 118] width 58 height 19
click at [585, 109] on input "**" at bounding box center [595, 118] width 58 height 19
type input "**"
click at [593, 86] on input "number" at bounding box center [595, 95] width 58 height 19
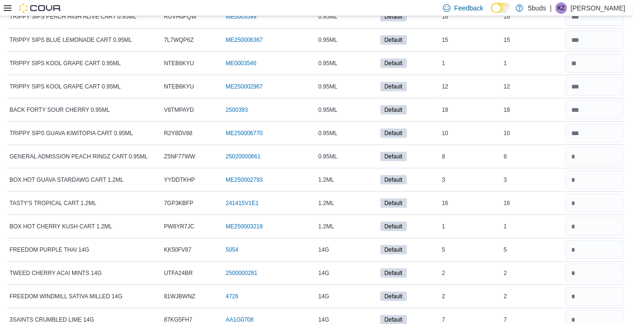
scroll to position [0, 0]
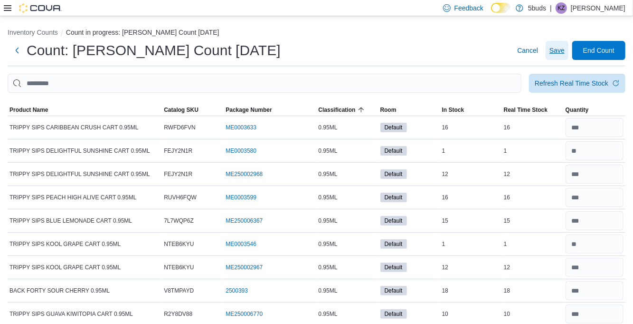
click at [557, 53] on span "Save" at bounding box center [557, 51] width 15 height 10
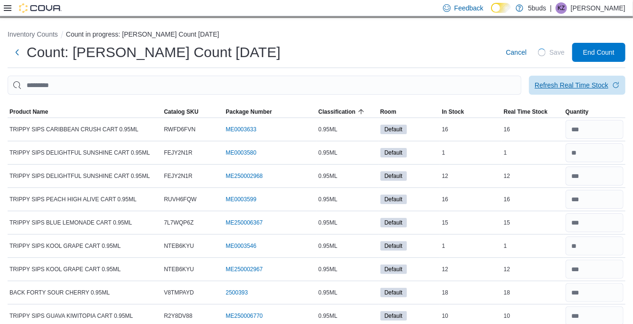
click at [568, 88] on div "Refresh Real Time Stock" at bounding box center [572, 85] width 74 height 10
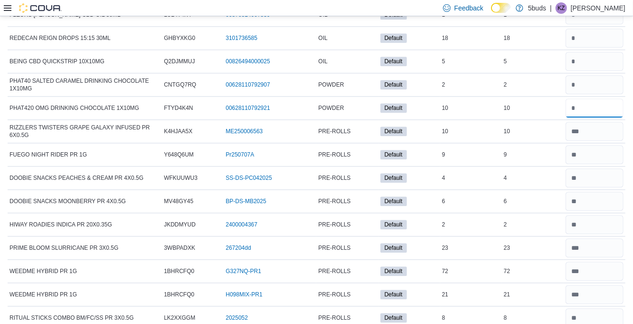
scroll to position [6840, 0]
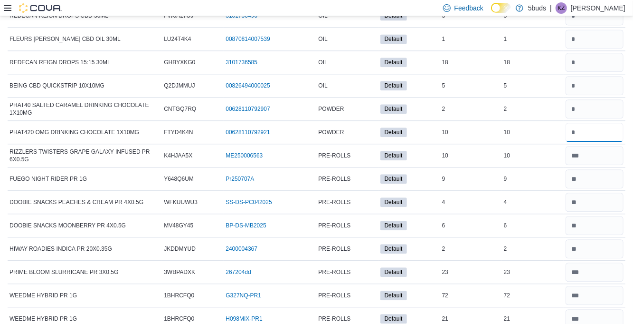
click at [591, 123] on input "number" at bounding box center [595, 132] width 58 height 19
type input "**"
click at [595, 99] on input "number" at bounding box center [595, 108] width 58 height 19
type input "*"
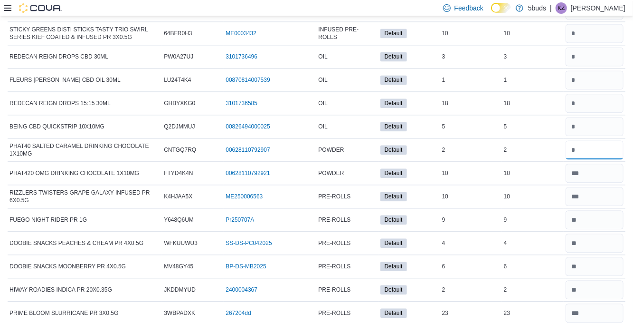
scroll to position [6797, 0]
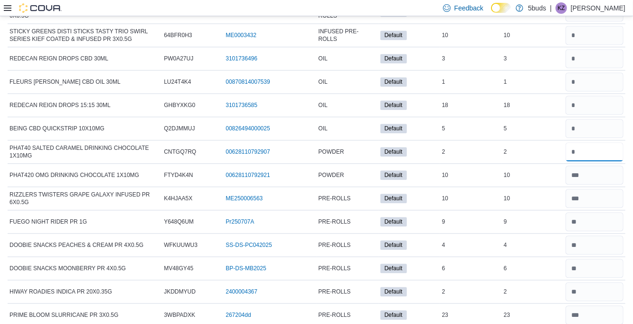
type input "*"
click at [595, 119] on input "number" at bounding box center [595, 128] width 58 height 19
type input "*"
click at [585, 96] on input "number" at bounding box center [595, 105] width 58 height 19
click at [587, 96] on input "number" at bounding box center [595, 105] width 58 height 19
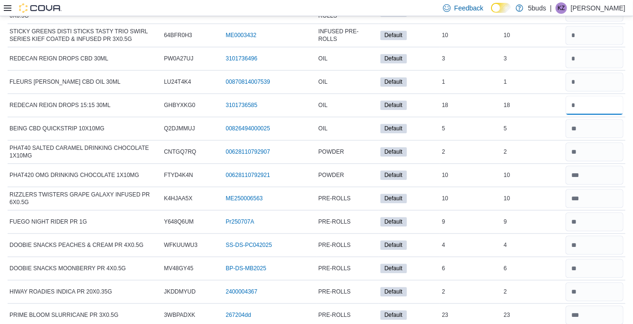
type input "**"
click at [590, 72] on input "number" at bounding box center [595, 81] width 58 height 19
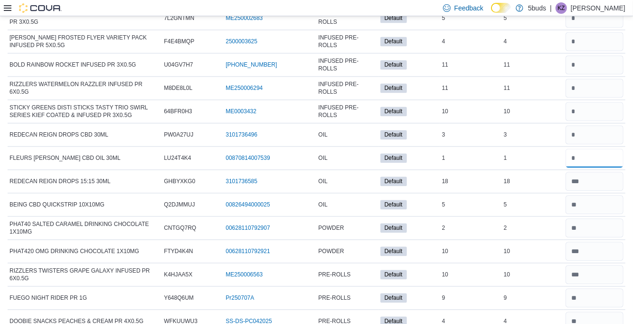
scroll to position [6720, 0]
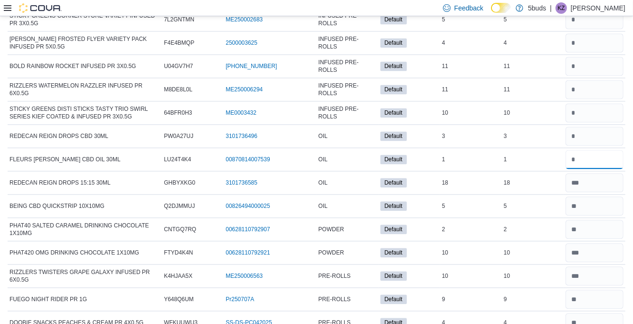
type input "*"
click at [586, 126] on input "number" at bounding box center [595, 135] width 58 height 19
type input "*"
click at [592, 103] on input "number" at bounding box center [595, 112] width 58 height 19
type input "**"
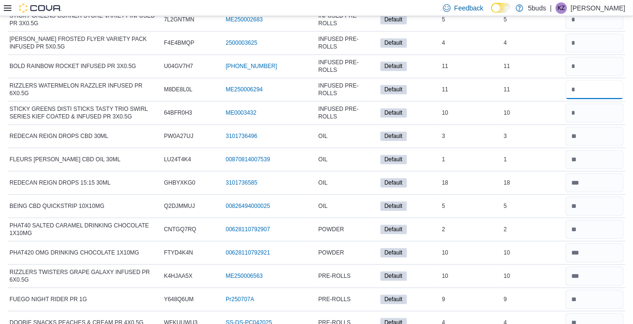
click at [597, 80] on input "number" at bounding box center [595, 89] width 58 height 19
click at [589, 80] on input "number" at bounding box center [595, 89] width 58 height 19
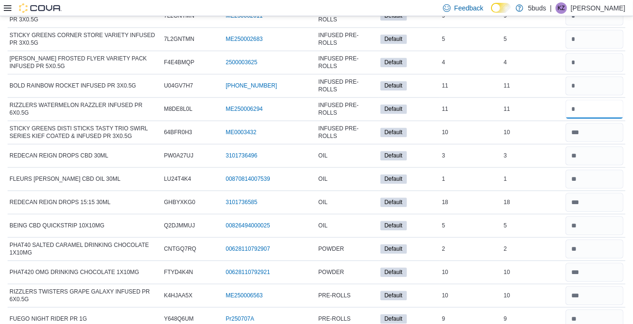
scroll to position [6678, 0]
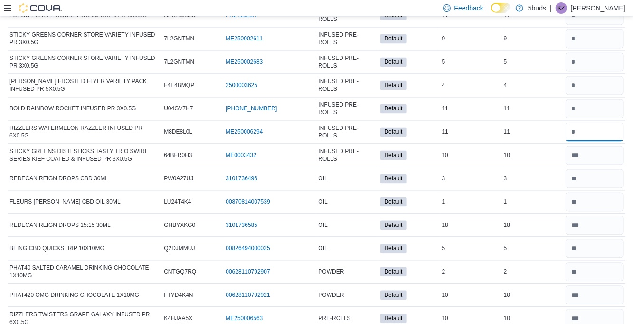
type input "**"
click at [588, 99] on input "number" at bounding box center [595, 108] width 58 height 19
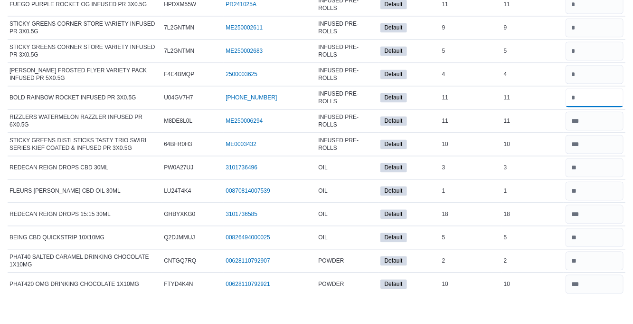
scroll to position [6658, 0]
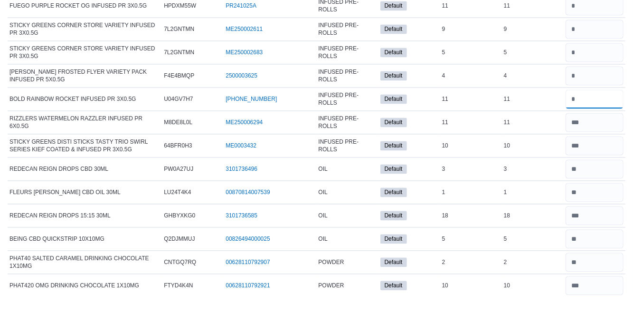
type input "**"
click at [581, 116] on div "**" at bounding box center [595, 127] width 62 height 23
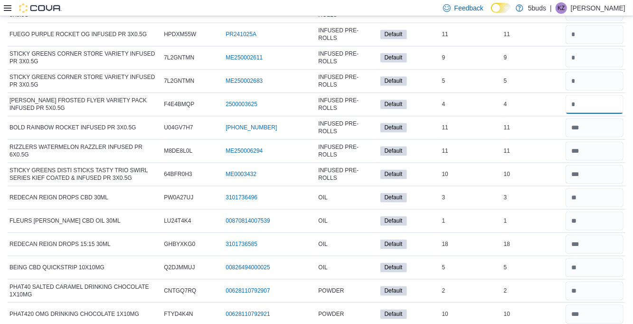
click at [593, 95] on input "number" at bounding box center [595, 104] width 58 height 19
type input "*"
click at [597, 93] on div "*" at bounding box center [595, 104] width 62 height 23
click at [589, 71] on input "number" at bounding box center [595, 80] width 58 height 19
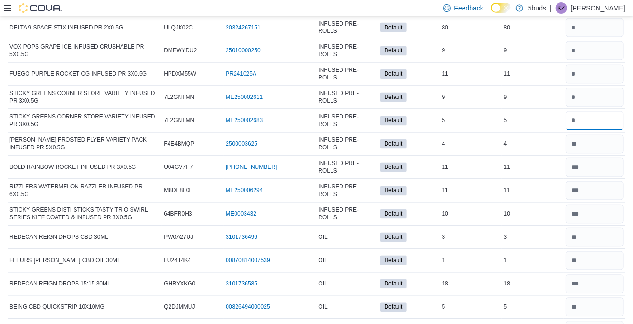
scroll to position [6618, 0]
type input "*"
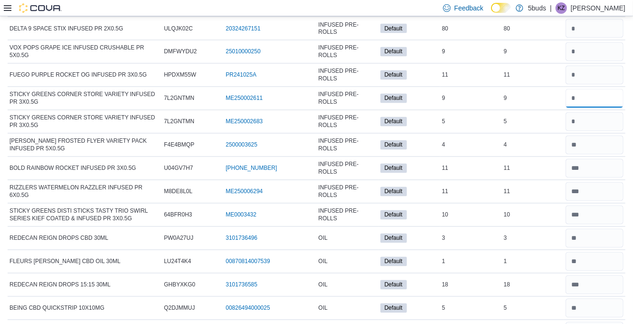
click at [597, 89] on input "number" at bounding box center [595, 98] width 58 height 19
click at [590, 89] on input "number" at bounding box center [595, 98] width 58 height 19
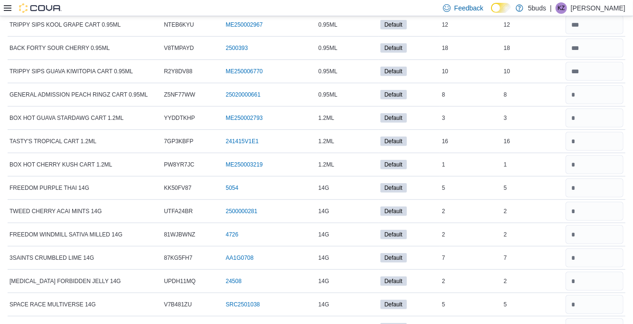
scroll to position [0, 0]
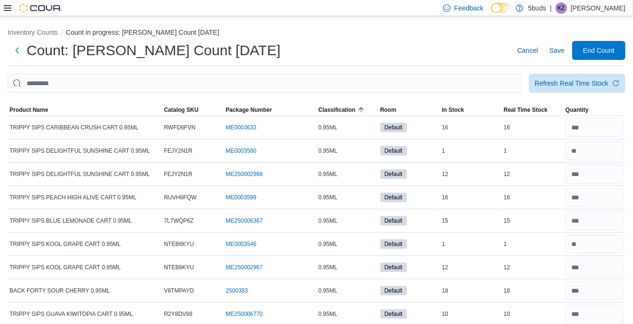
type input "*"
click at [557, 55] on span "Save" at bounding box center [557, 51] width 15 height 10
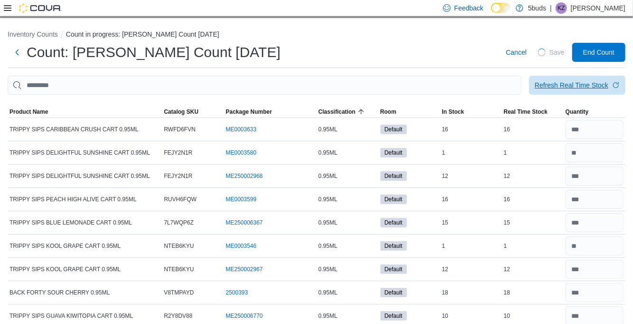
click at [579, 89] on div "Refresh Real Time Stock" at bounding box center [572, 85] width 74 height 10
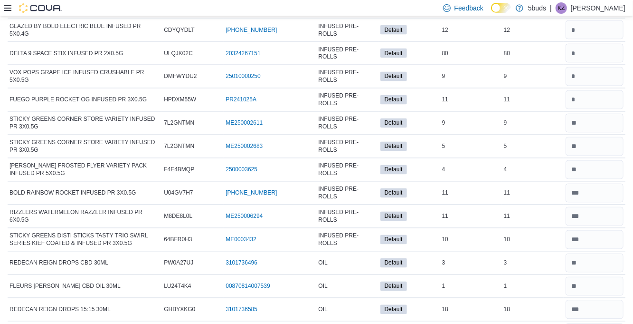
scroll to position [6584, 0]
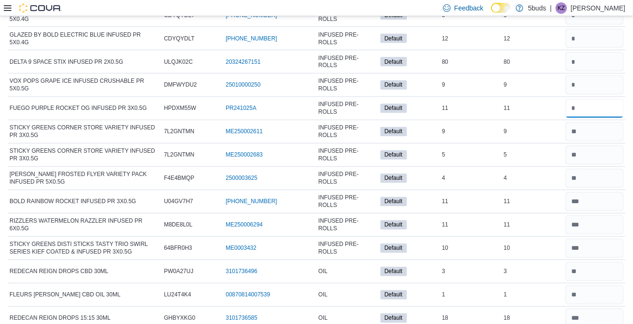
click at [602, 99] on input "number" at bounding box center [595, 108] width 58 height 19
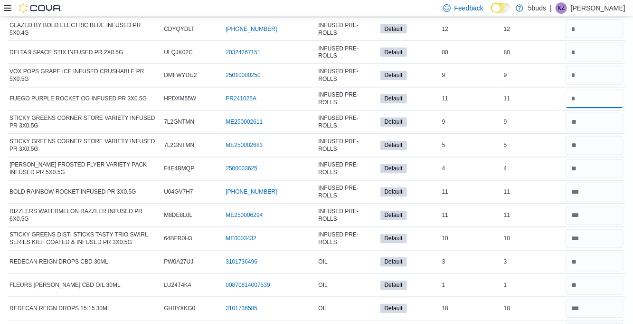
scroll to position [6595, 0]
click at [583, 88] on input "number" at bounding box center [595, 97] width 58 height 19
type input "**"
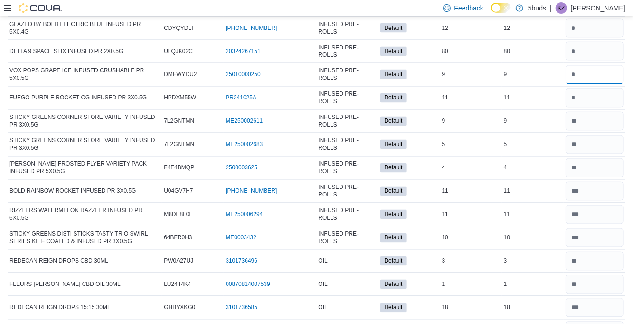
click at [592, 65] on input "number" at bounding box center [595, 74] width 58 height 19
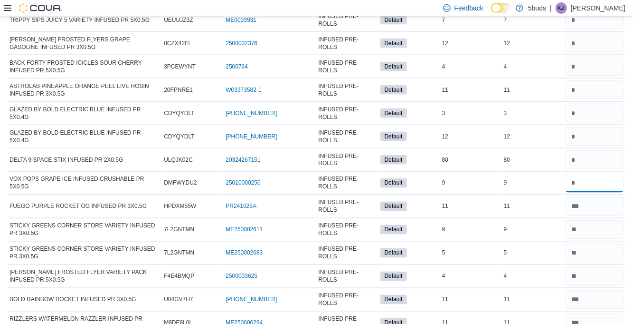
scroll to position [6486, 0]
type input "*"
click at [590, 150] on input "number" at bounding box center [595, 159] width 58 height 19
click at [587, 127] on input "number" at bounding box center [595, 136] width 58 height 19
click at [591, 104] on input "number" at bounding box center [595, 113] width 58 height 19
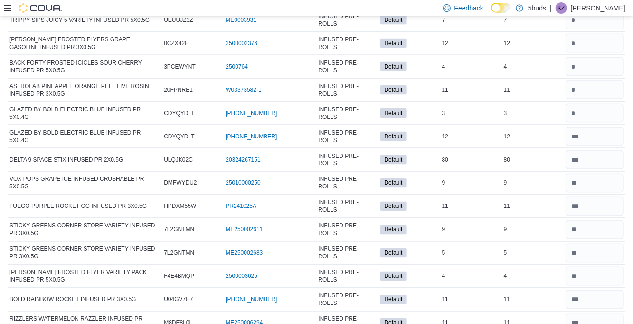
click at [584, 125] on div at bounding box center [595, 136] width 62 height 23
click at [580, 104] on input "number" at bounding box center [595, 113] width 58 height 19
click at [574, 80] on input "number" at bounding box center [595, 89] width 58 height 19
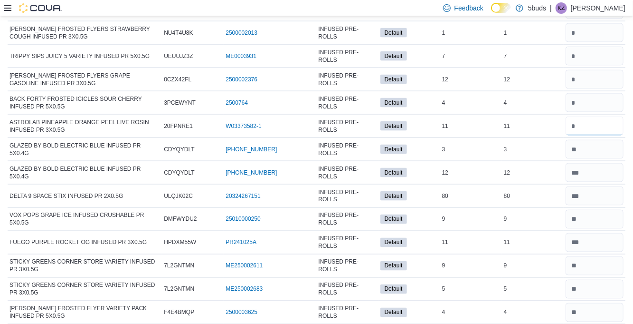
scroll to position [6449, 0]
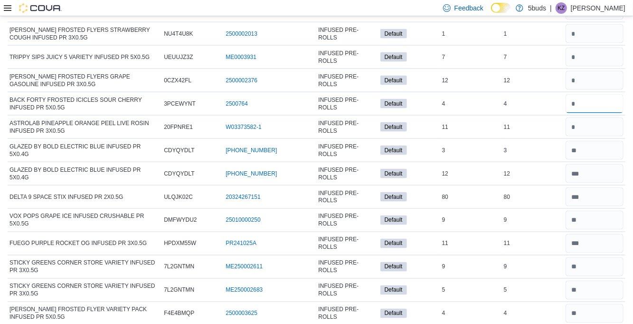
click at [595, 94] on input "number" at bounding box center [595, 103] width 58 height 19
click at [587, 92] on div "*" at bounding box center [595, 103] width 62 height 23
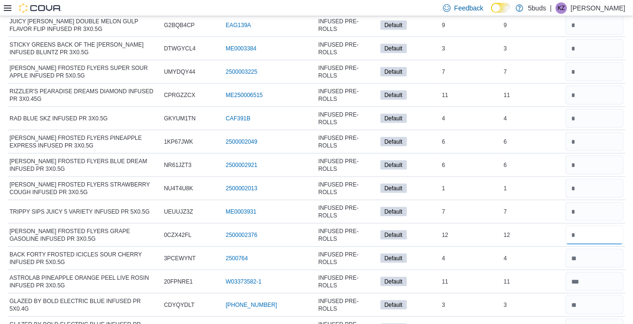
click at [592, 225] on input "number" at bounding box center [595, 234] width 58 height 19
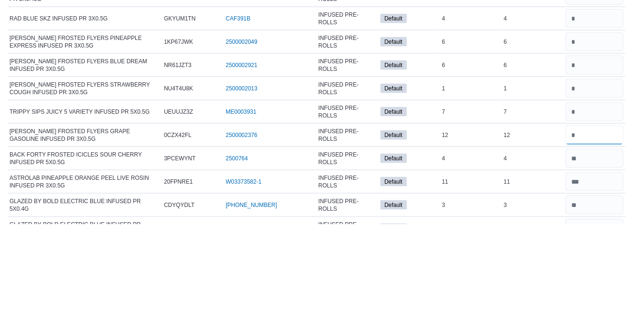
scroll to position [6295, 0]
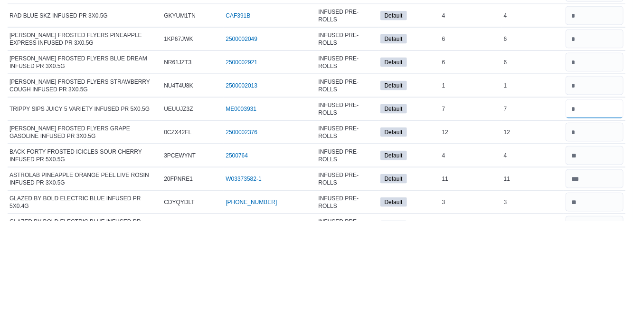
click at [604, 202] on input "number" at bounding box center [595, 211] width 58 height 19
click at [595, 179] on input "number" at bounding box center [595, 188] width 58 height 19
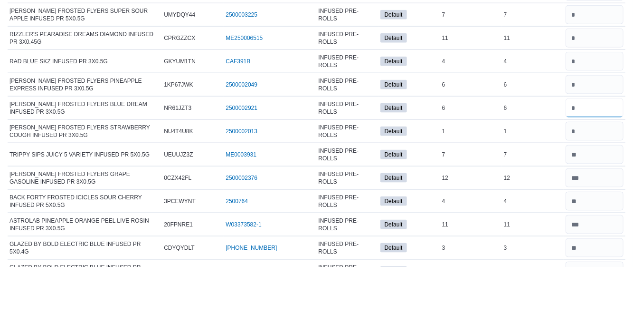
click at [591, 155] on input "number" at bounding box center [595, 164] width 58 height 19
click at [586, 132] on input "number" at bounding box center [595, 141] width 58 height 19
click at [592, 109] on input "number" at bounding box center [595, 118] width 58 height 19
click at [590, 109] on input "number" at bounding box center [595, 118] width 58 height 19
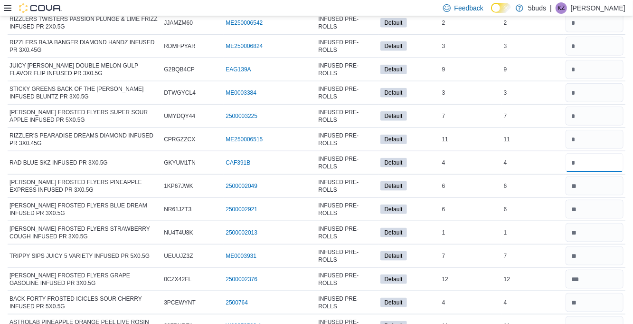
scroll to position [6247, 0]
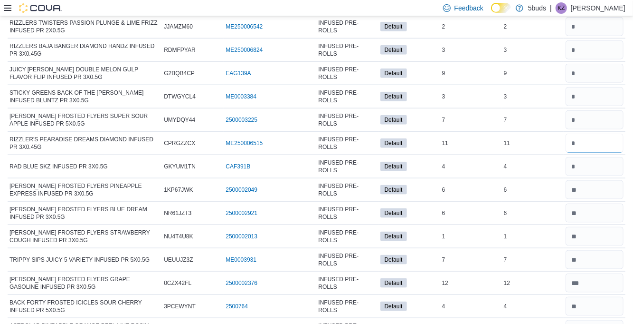
click at [598, 134] on input "number" at bounding box center [595, 143] width 58 height 19
click at [589, 134] on input "number" at bounding box center [595, 143] width 58 height 19
click at [596, 110] on input "number" at bounding box center [595, 119] width 58 height 19
click at [600, 110] on input "number" at bounding box center [595, 119] width 58 height 19
click at [597, 87] on input "number" at bounding box center [595, 96] width 58 height 19
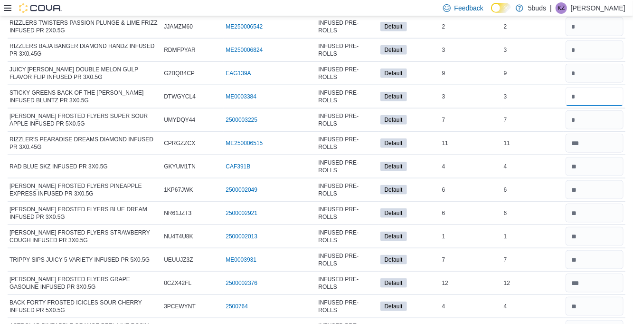
click at [599, 87] on input "number" at bounding box center [595, 96] width 58 height 19
click at [597, 64] on input "number" at bounding box center [595, 73] width 58 height 19
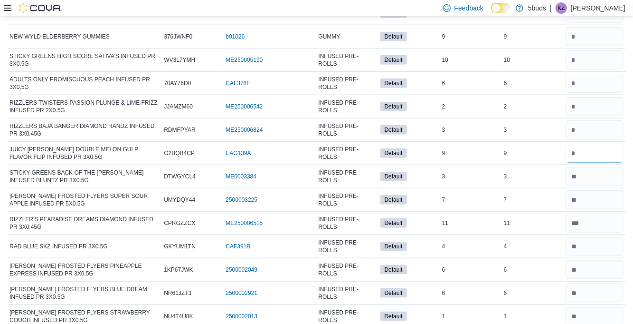
click at [594, 143] on input "number" at bounding box center [595, 152] width 58 height 19
click at [595, 120] on input "number" at bounding box center [595, 129] width 58 height 19
click at [597, 120] on input "number" at bounding box center [595, 129] width 58 height 19
click at [591, 97] on input "number" at bounding box center [595, 106] width 58 height 19
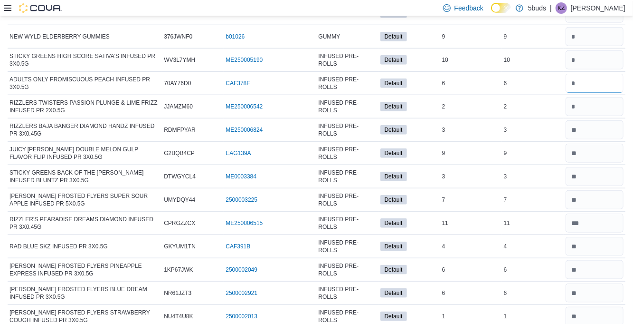
click at [592, 74] on input "number" at bounding box center [595, 83] width 58 height 19
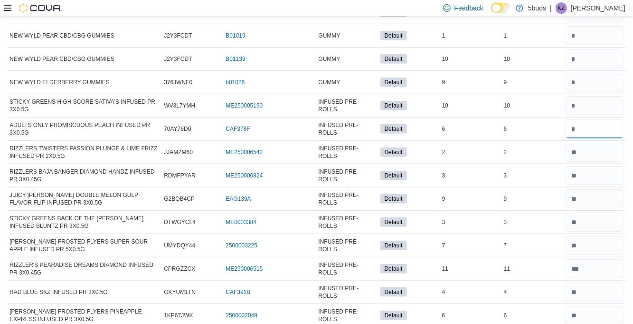
scroll to position [6118, 0]
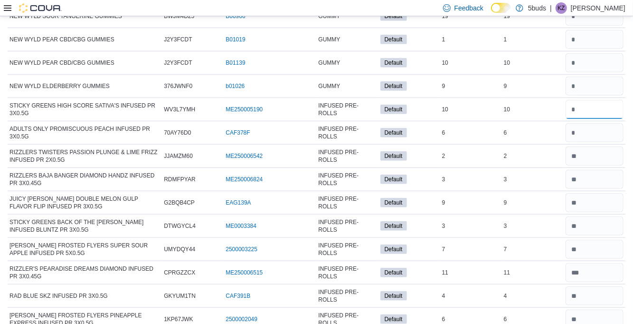
click at [581, 100] on input "number" at bounding box center [595, 109] width 58 height 19
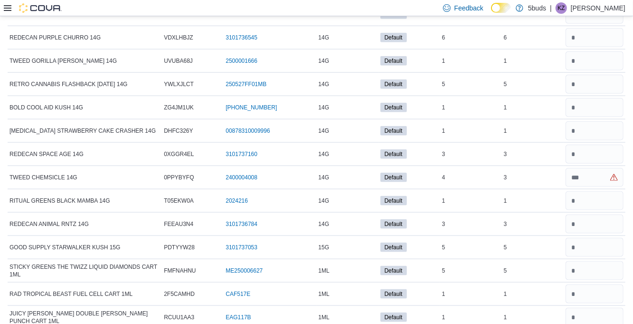
scroll to position [0, 0]
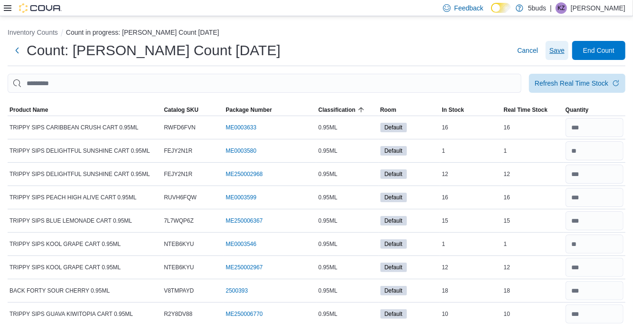
click at [559, 49] on span "Save" at bounding box center [557, 51] width 15 height 10
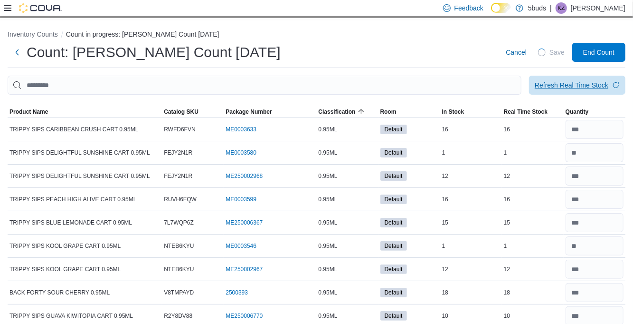
click at [567, 90] on div "Refresh Real Time Stock" at bounding box center [572, 85] width 74 height 10
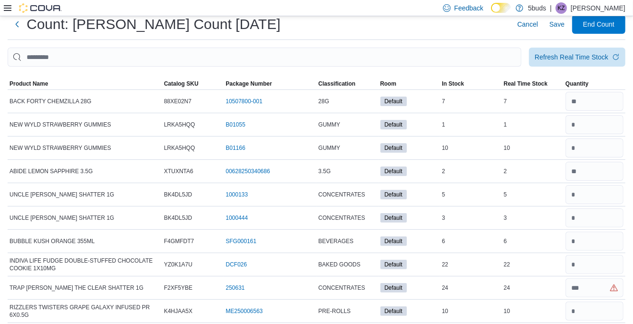
scroll to position [27, 0]
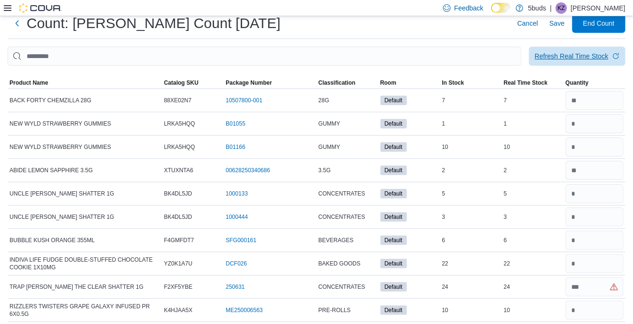
click at [586, 65] on span "Refresh Real Time Stock" at bounding box center [577, 56] width 85 height 19
click at [575, 57] on div "Refresh Real Time Stock" at bounding box center [572, 56] width 74 height 10
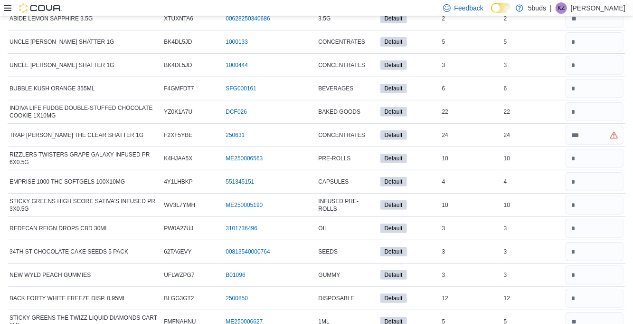
scroll to position [0, 0]
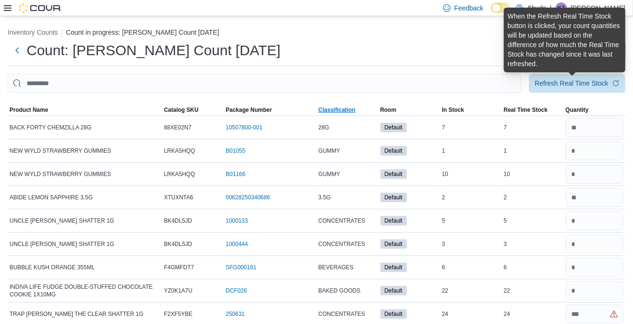
click at [338, 115] on span "Classification" at bounding box center [347, 109] width 62 height 11
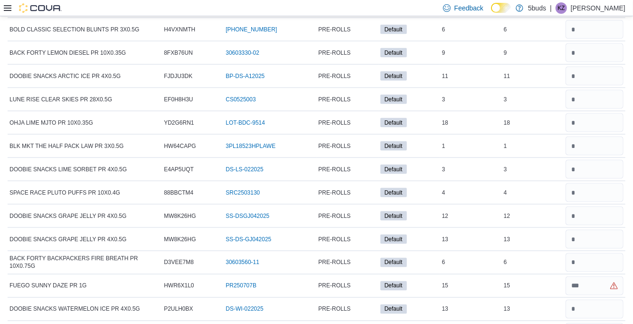
scroll to position [8765, 0]
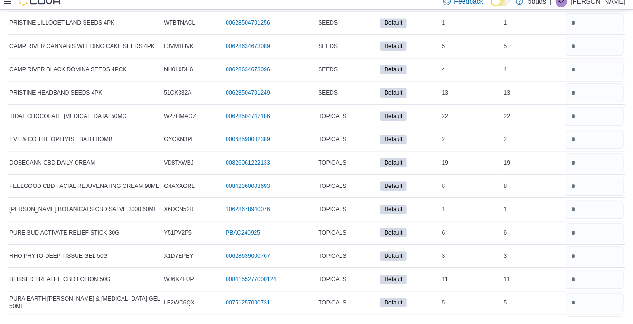
scroll to position [8796, 0]
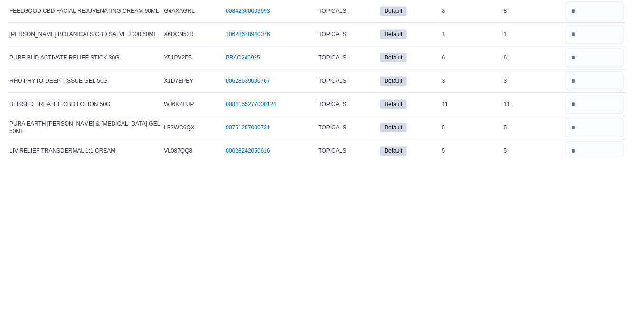
type input "*"
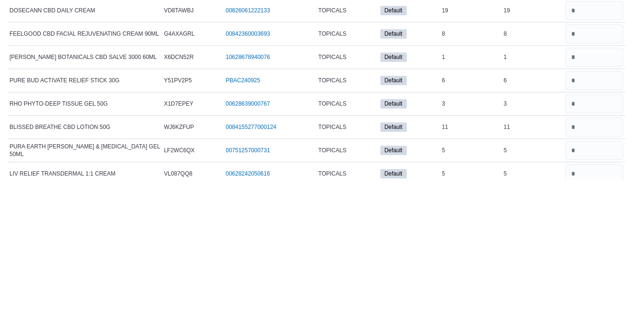
type input "*"
click at [590, 309] on input "number" at bounding box center [595, 318] width 58 height 19
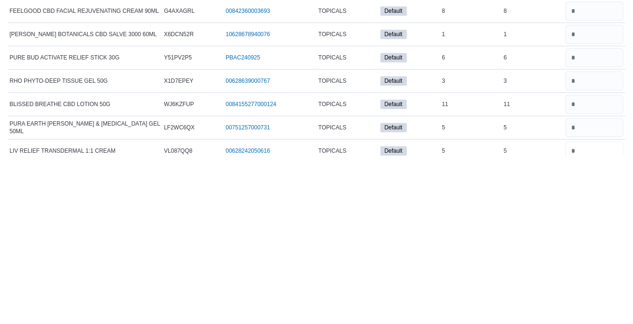
type input "*"
click at [594, 286] on input "number" at bounding box center [595, 295] width 58 height 19
type input "*"
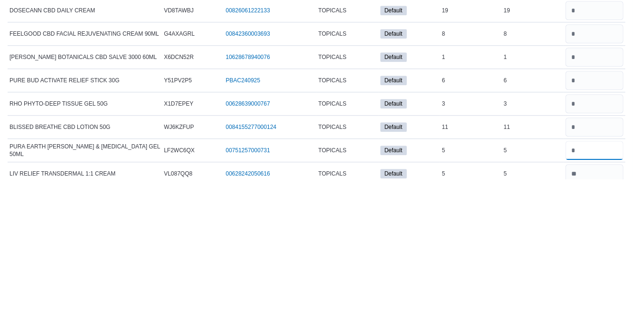
type input "*"
click at [590, 262] on input "number" at bounding box center [595, 271] width 58 height 19
type input "**"
click at [600, 239] on input "number" at bounding box center [595, 248] width 58 height 19
